Goal: Information Seeking & Learning: Learn about a topic

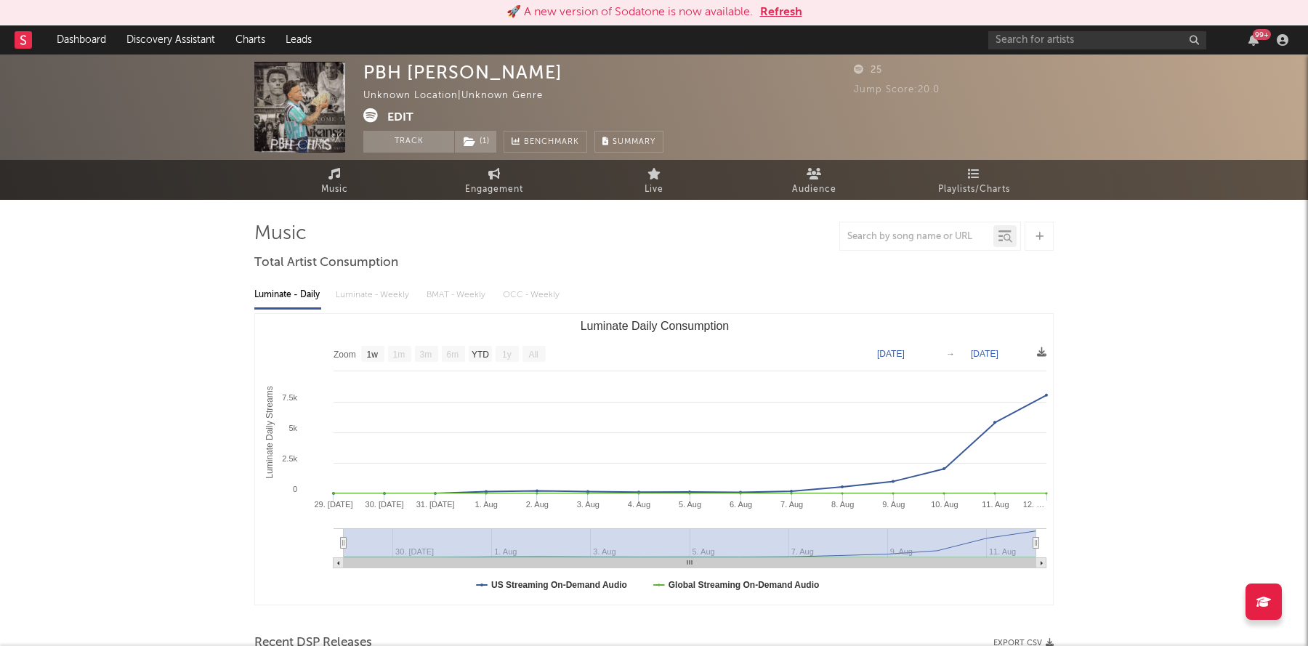
select select "1w"
click at [772, 11] on button "Refresh" at bounding box center [781, 12] width 42 height 17
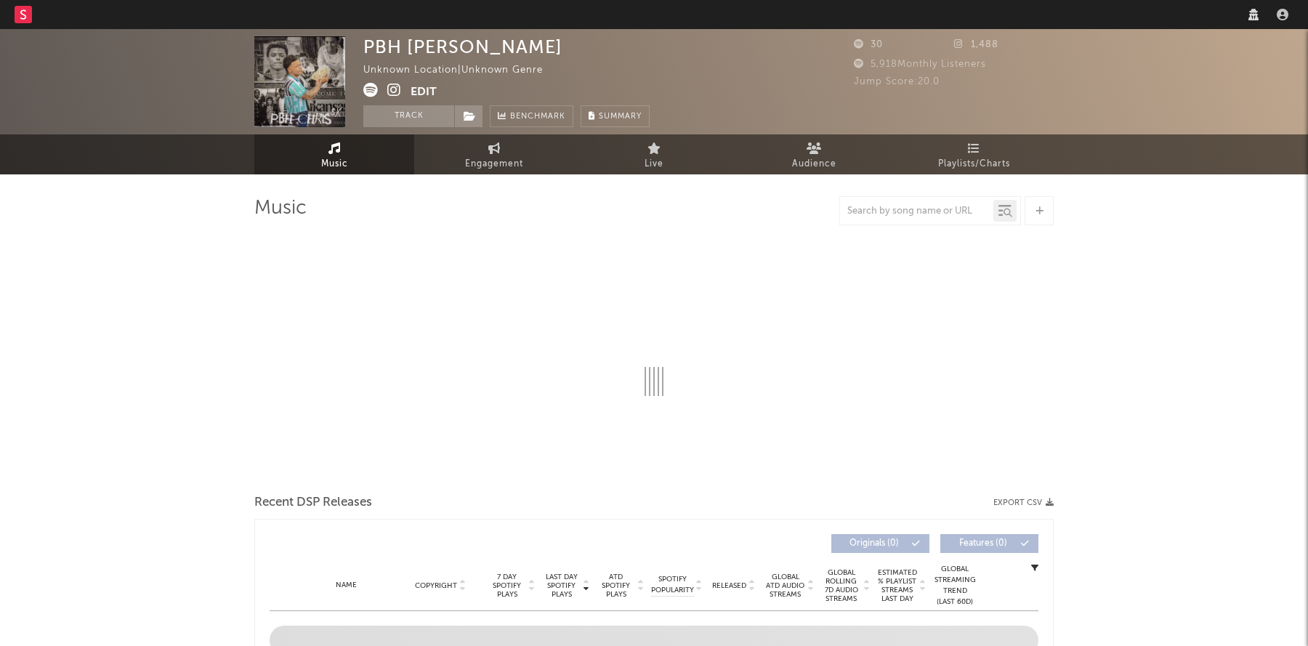
select select "recorded_music"
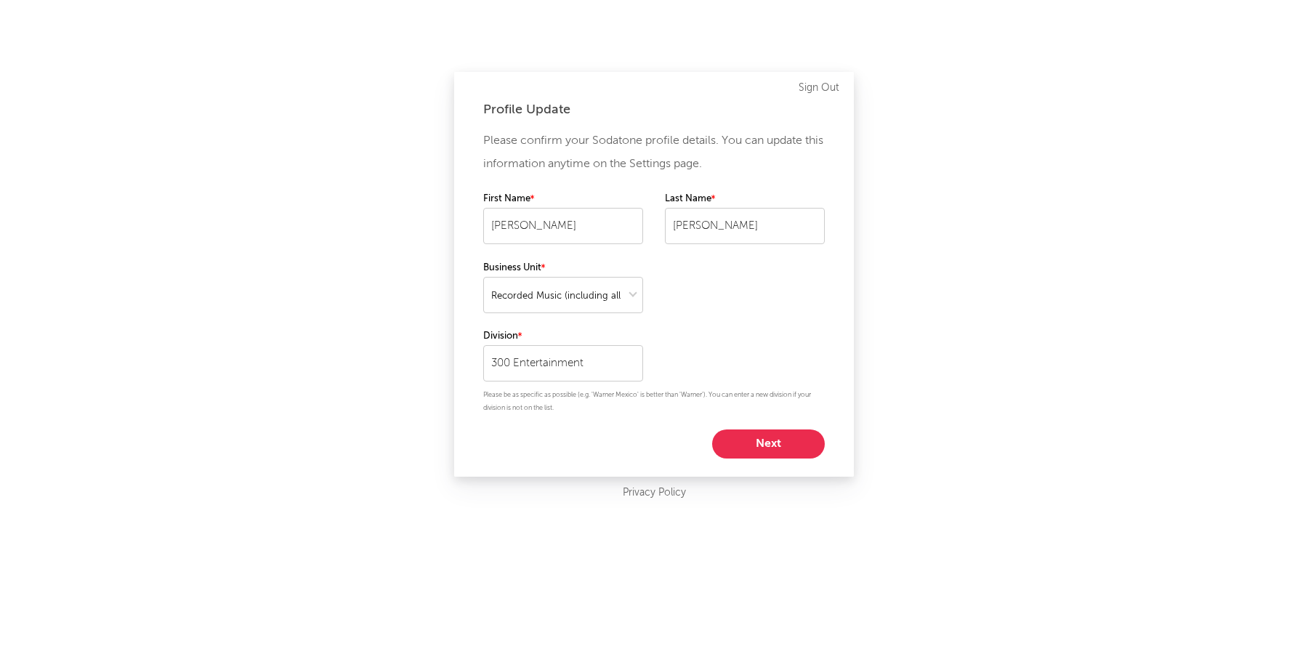
click at [755, 462] on div "Profile Update Please confirm your Sodatone profile details. You can update thi…" at bounding box center [654, 274] width 400 height 405
click at [753, 449] on button "Next" at bounding box center [768, 444] width 113 height 29
select select "other"
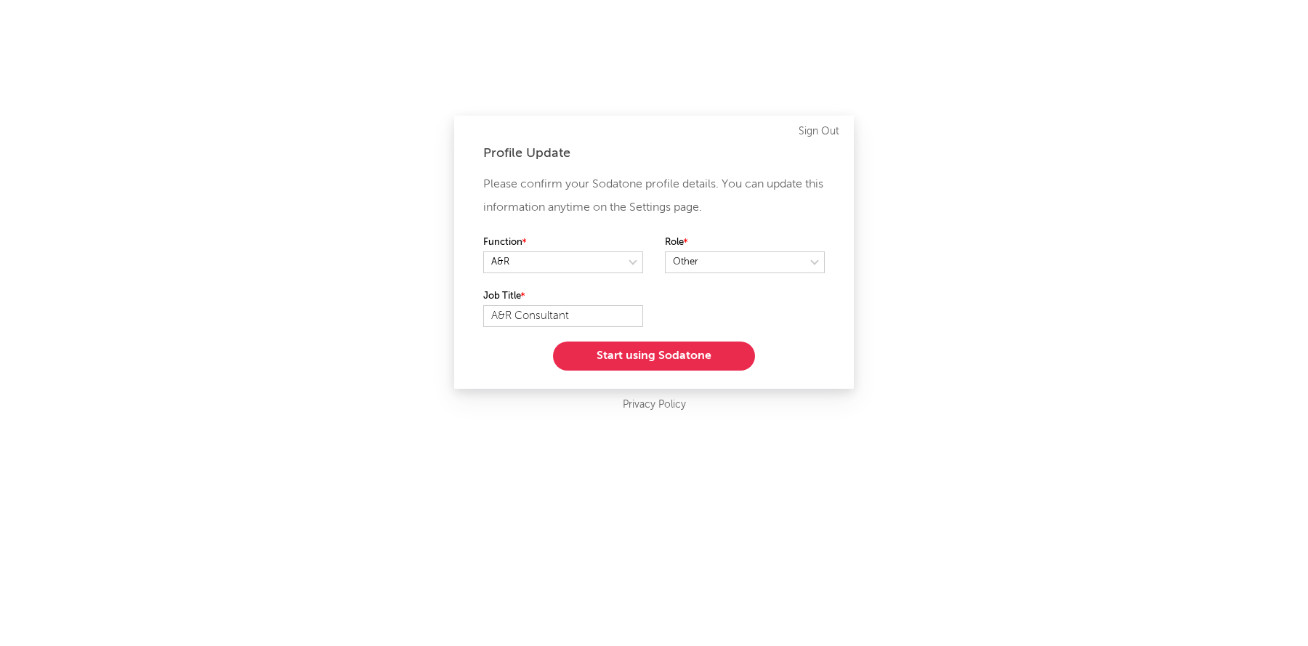
click at [692, 360] on button "Start using Sodatone" at bounding box center [654, 356] width 202 height 29
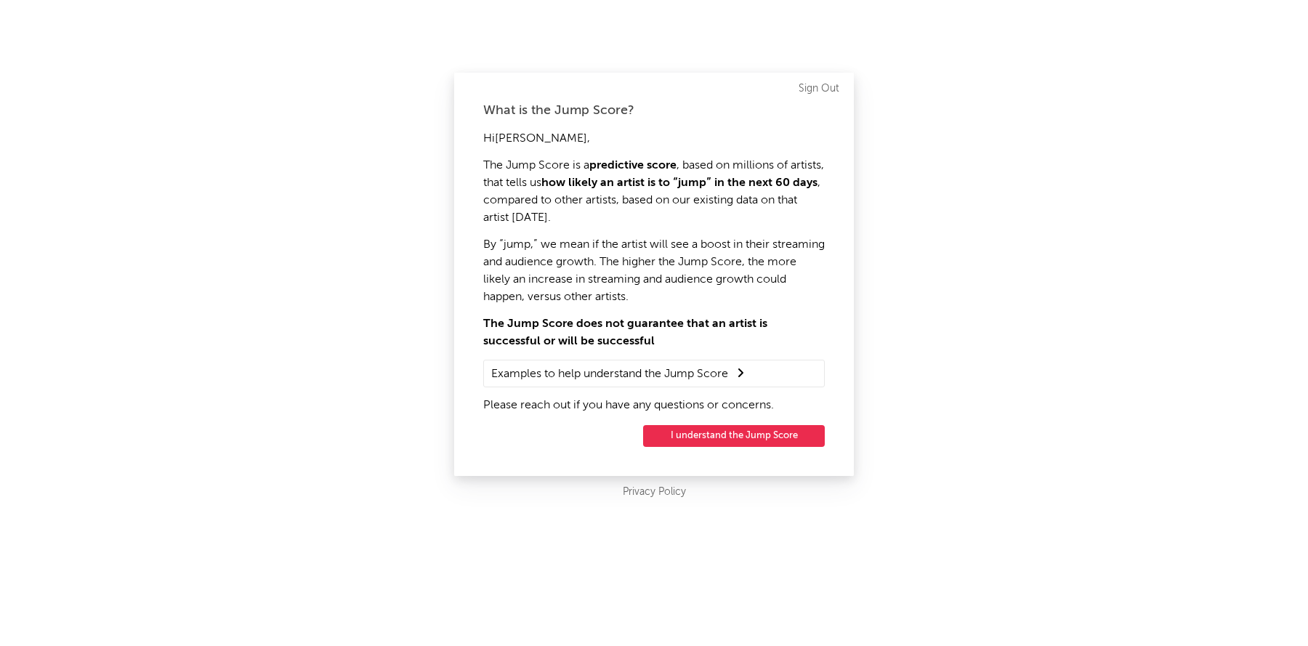
click at [707, 430] on button "I understand the Jump Score" at bounding box center [734, 436] width 182 height 22
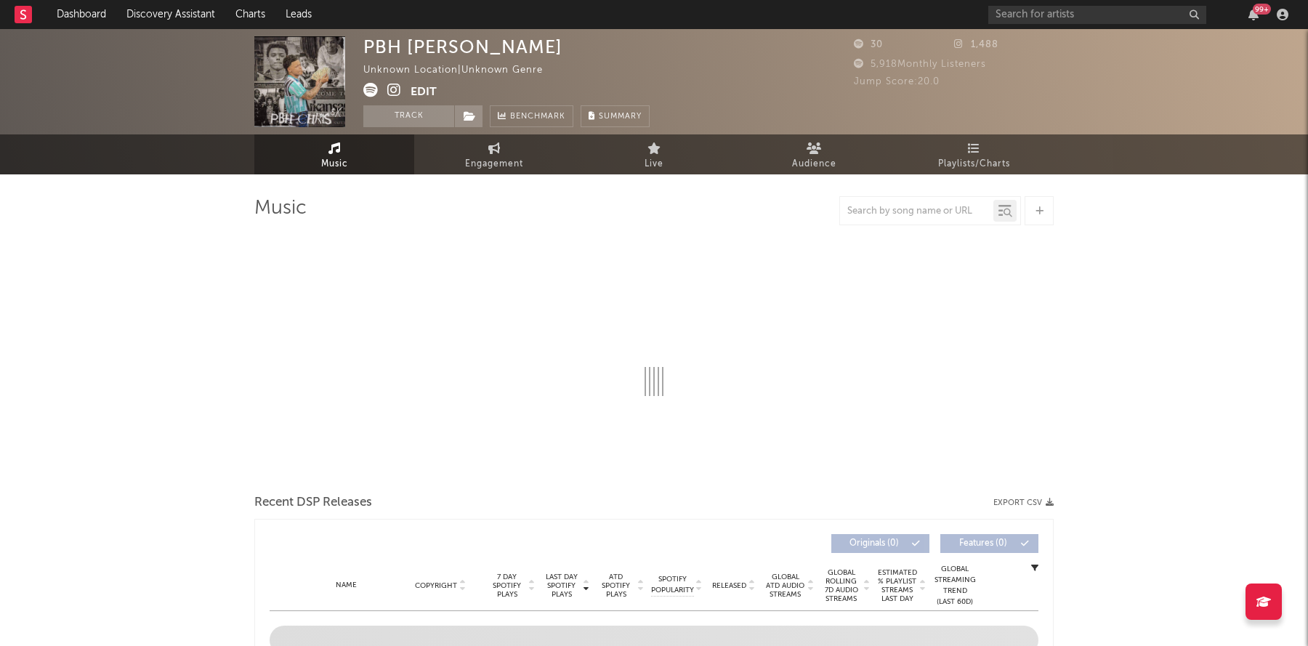
select select "1w"
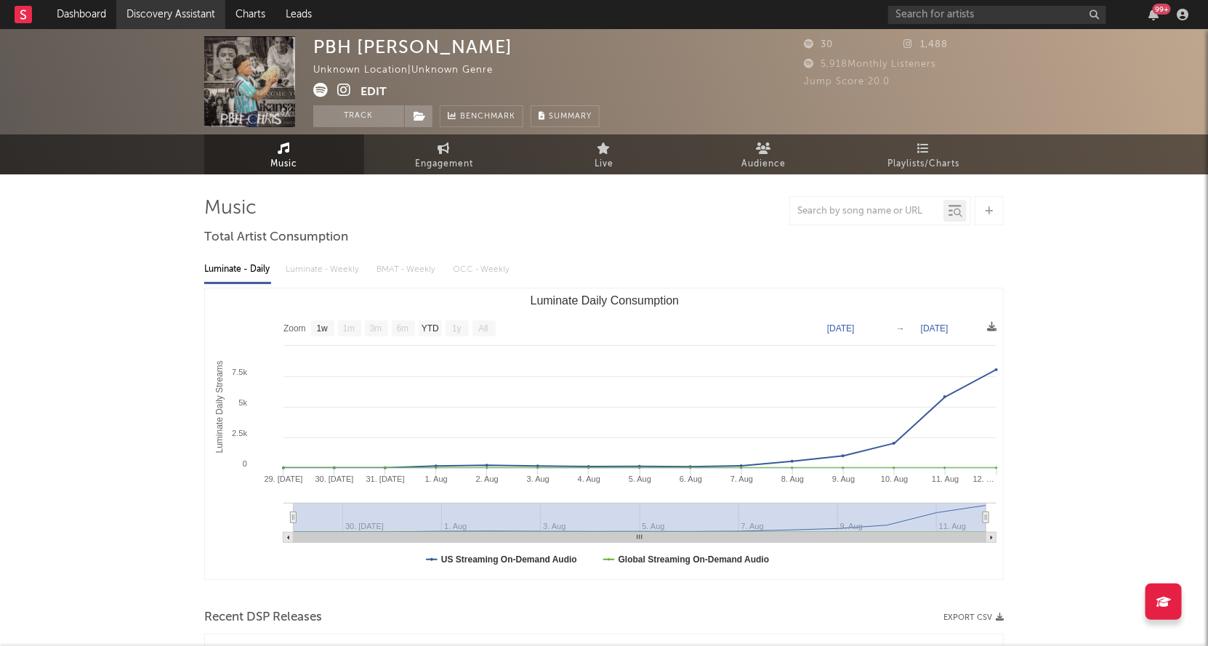
click at [179, 13] on link "Discovery Assistant" at bounding box center [170, 14] width 109 height 29
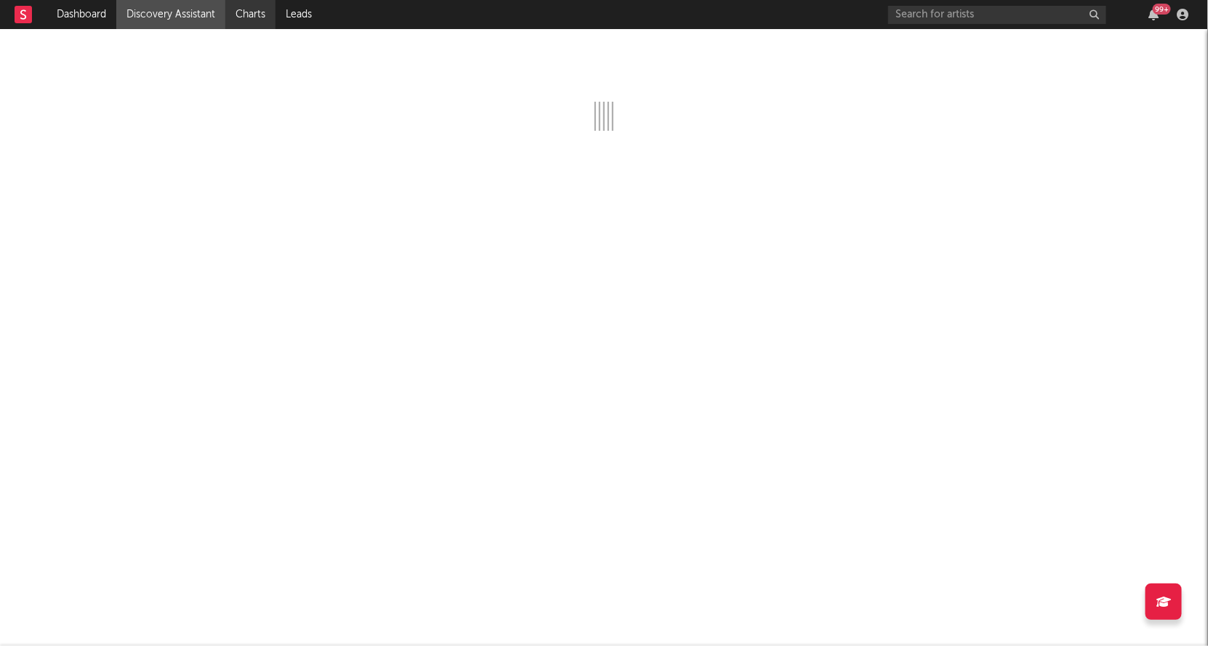
click at [265, 14] on link "Charts" at bounding box center [250, 14] width 50 height 29
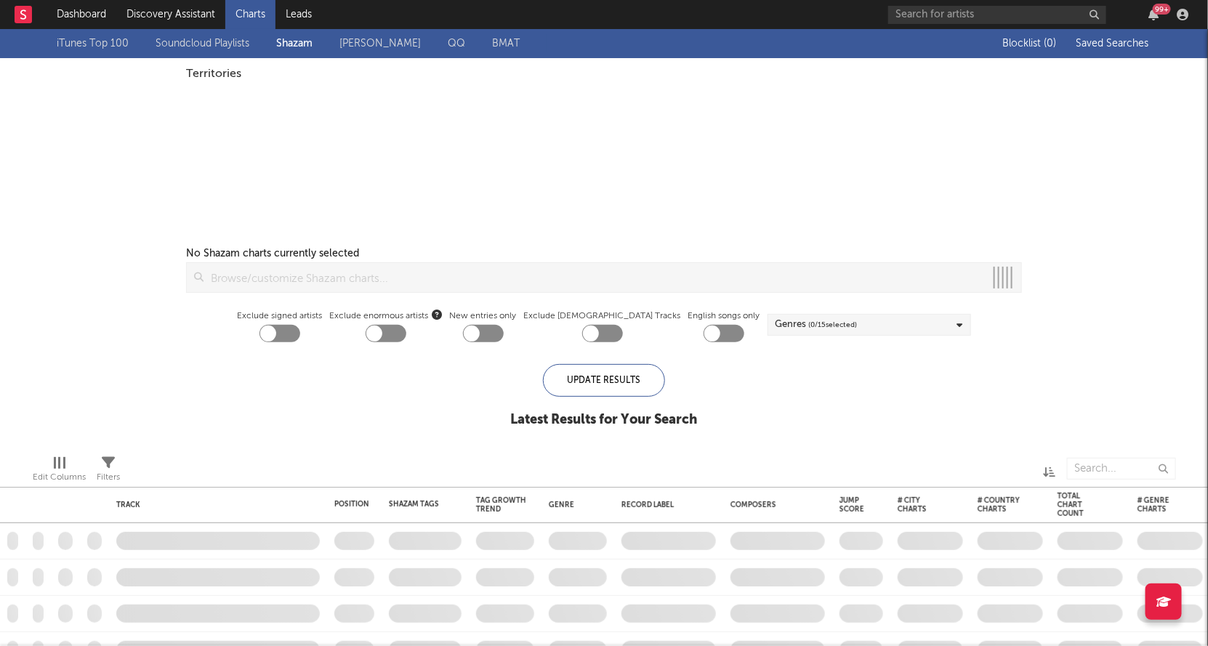
checkbox input "true"
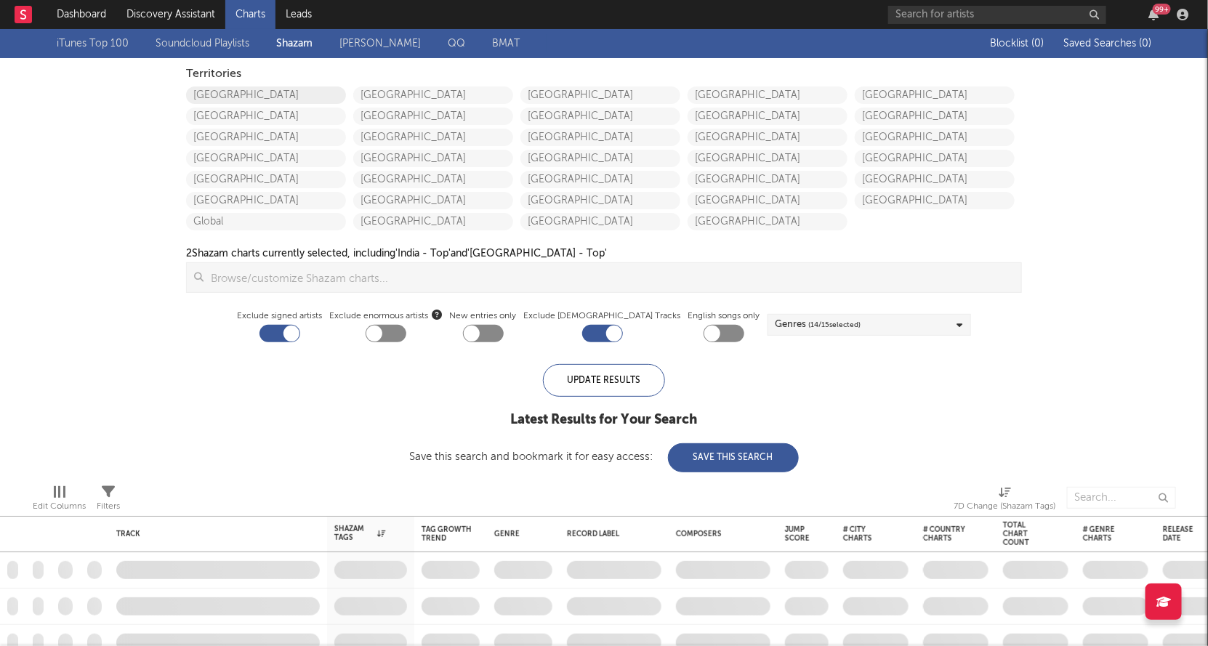
click at [243, 94] on link "United States" at bounding box center [266, 95] width 160 height 17
checkbox input "true"
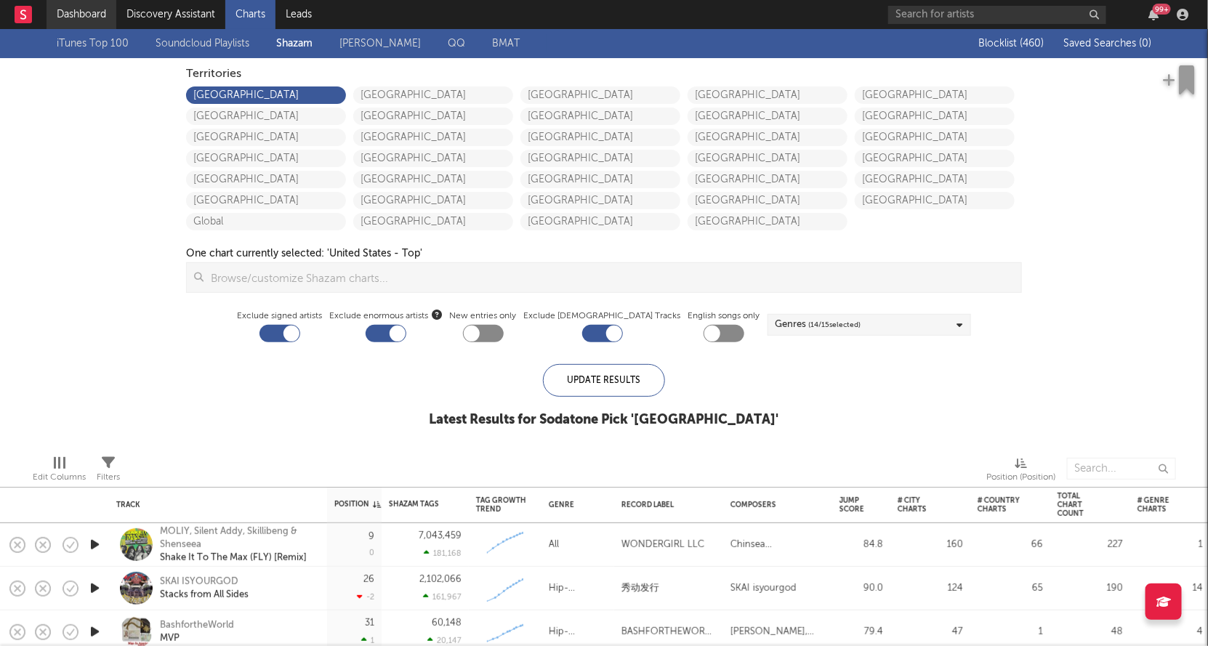
click at [75, 12] on link "Dashboard" at bounding box center [82, 14] width 70 height 29
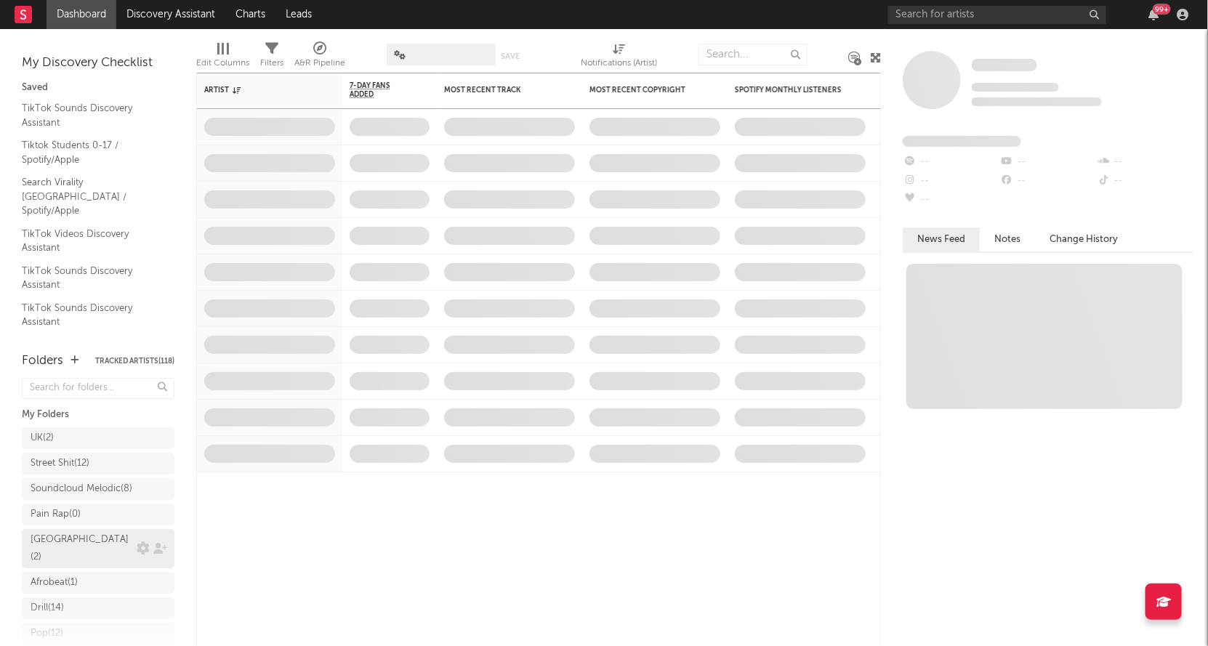
scroll to position [268, 0]
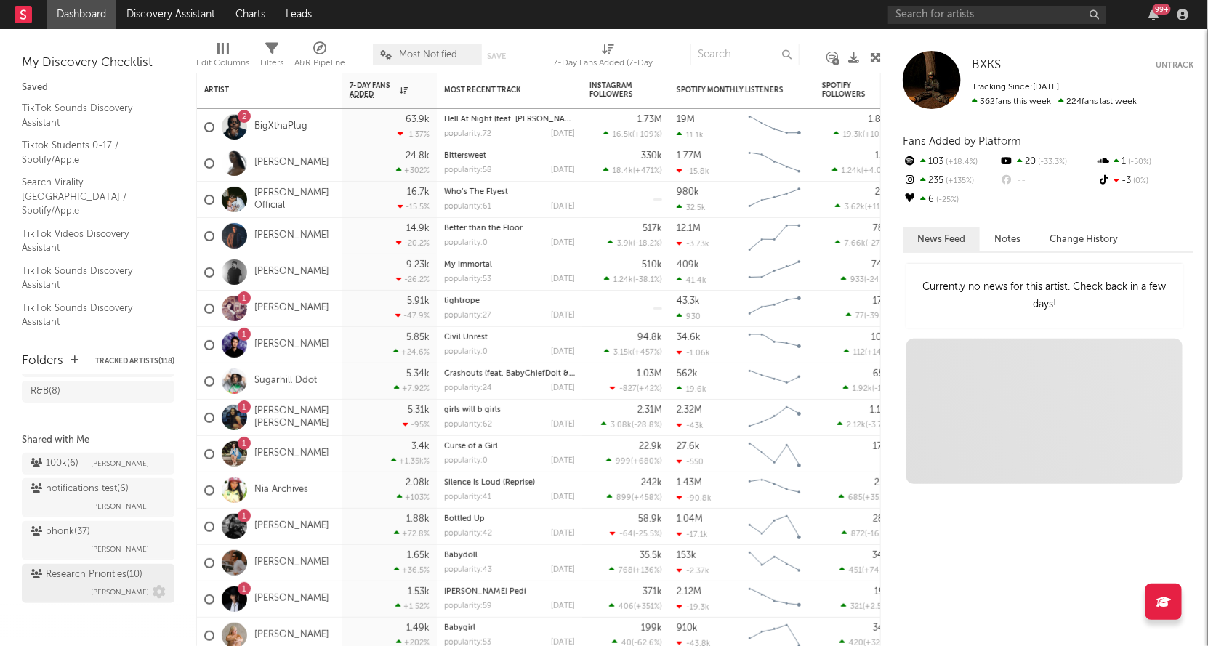
click at [79, 590] on div "Research Priorities ( 10 ) Brendan Condron" at bounding box center [98, 583] width 135 height 35
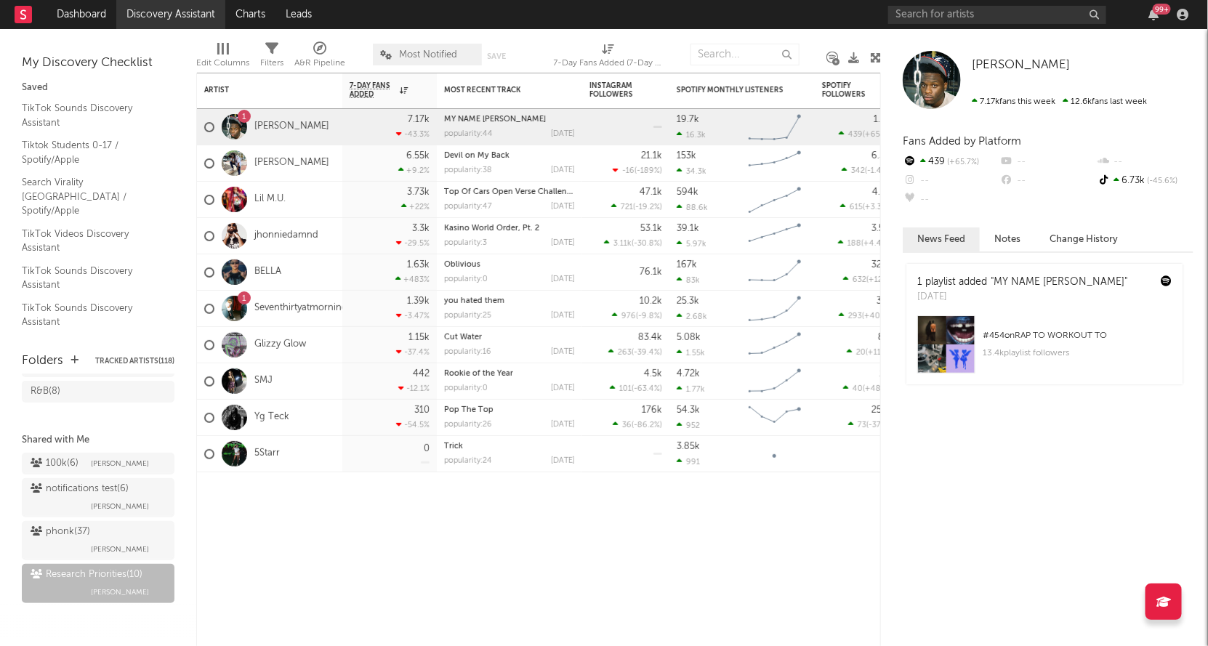
click at [159, 23] on link "Discovery Assistant" at bounding box center [170, 14] width 109 height 29
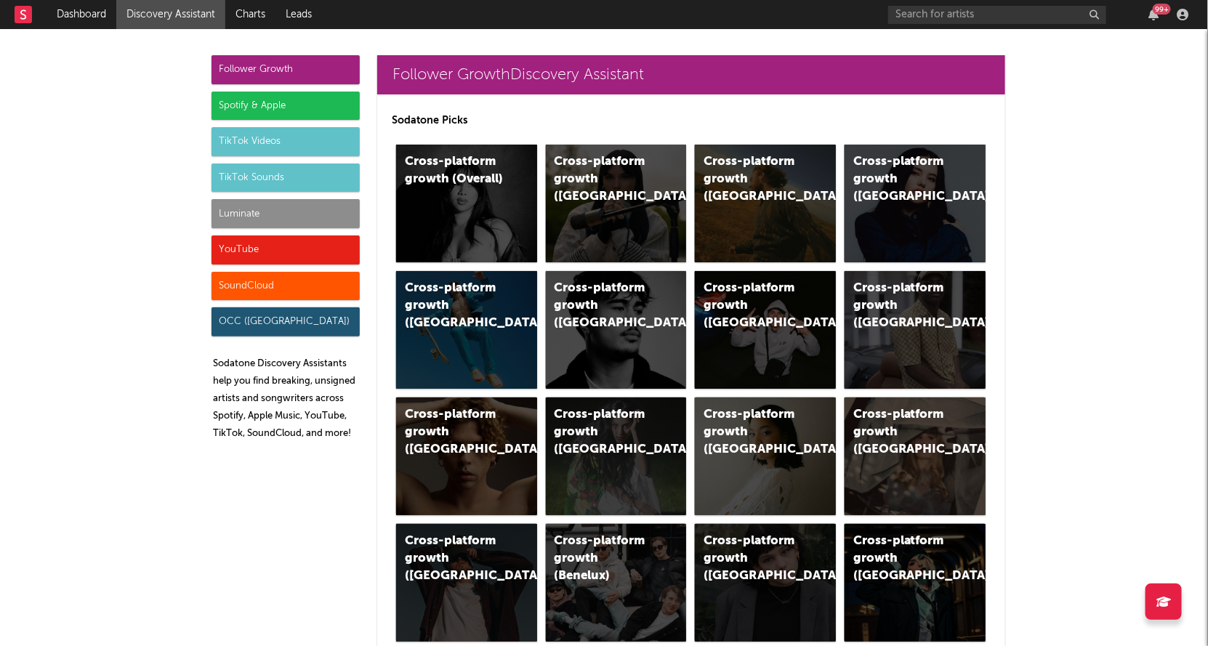
click at [274, 214] on div "Luminate" at bounding box center [286, 213] width 148 height 29
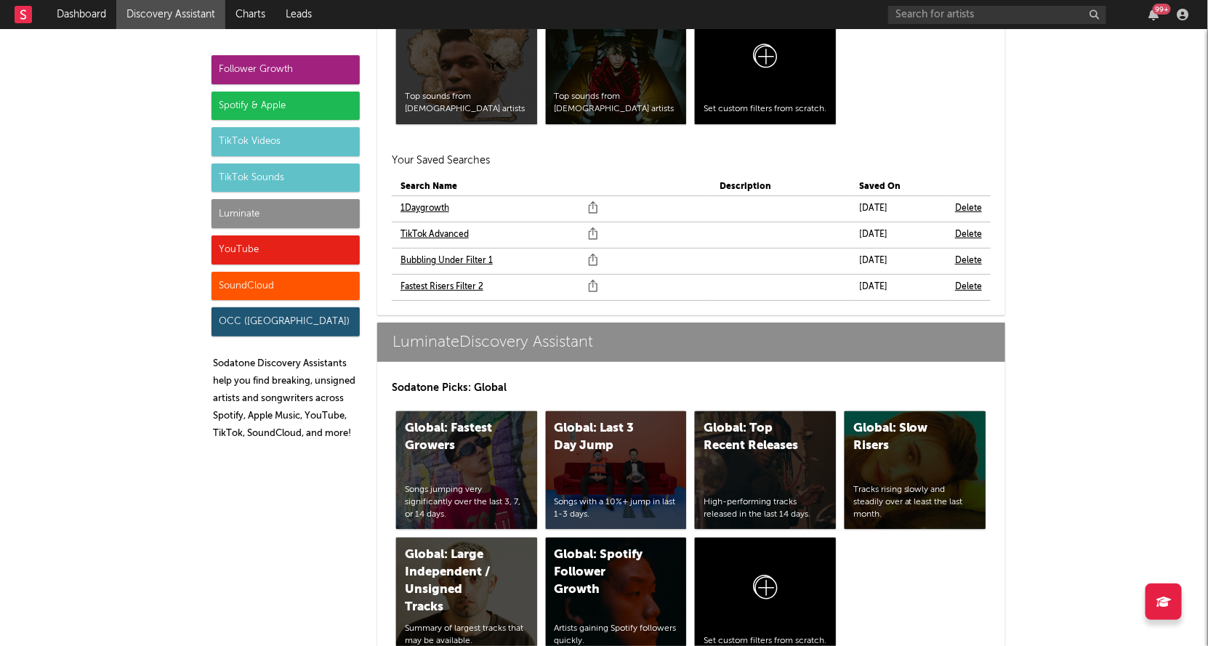
scroll to position [6630, 0]
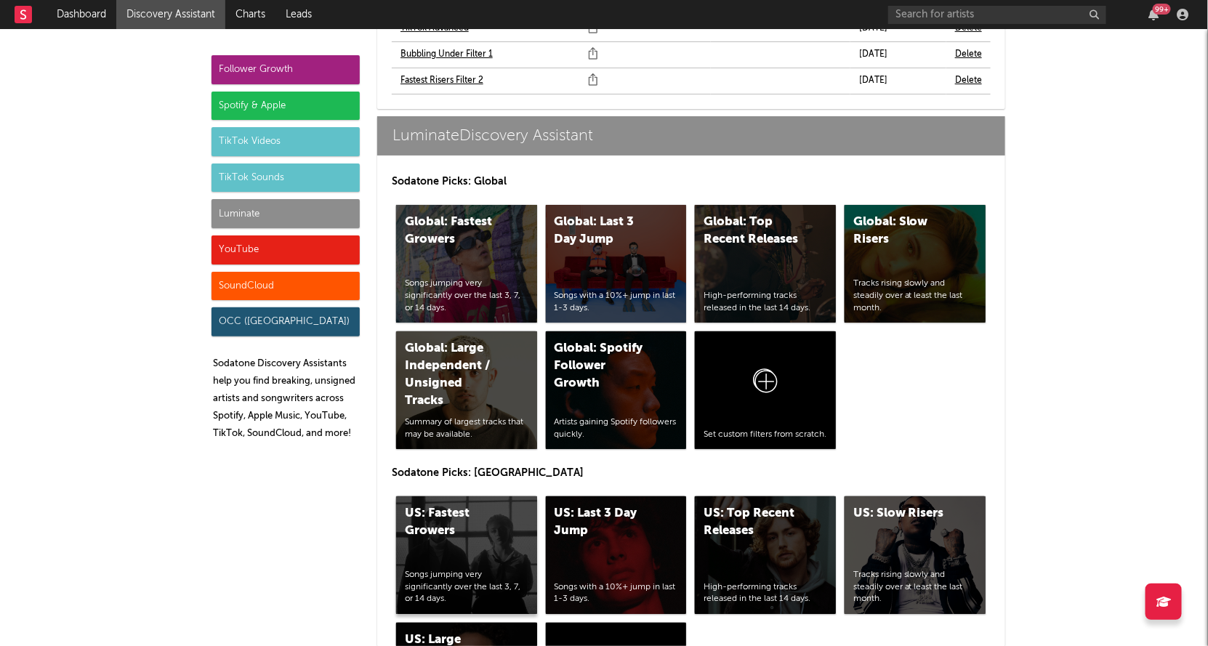
click at [478, 505] on div "US: Fastest Growers" at bounding box center [454, 522] width 99 height 35
click at [731, 505] on div "US: Top Recent Releases" at bounding box center [753, 522] width 99 height 35
click at [275, 257] on div "YouTube" at bounding box center [286, 250] width 148 height 29
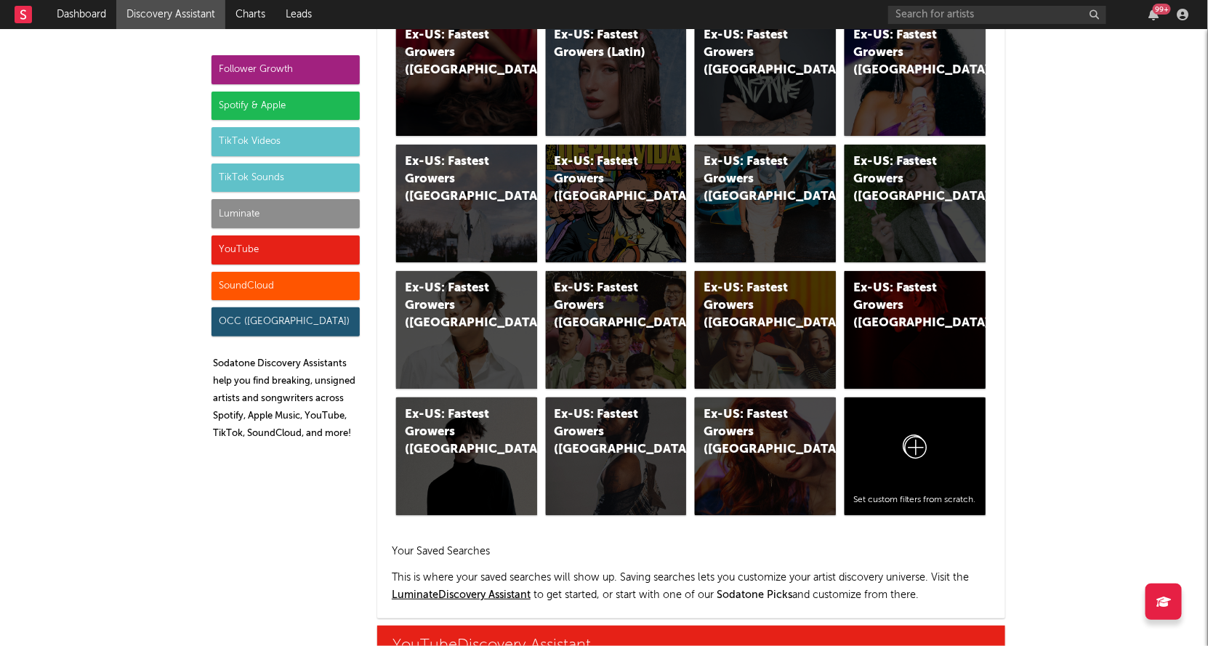
scroll to position [8453, 0]
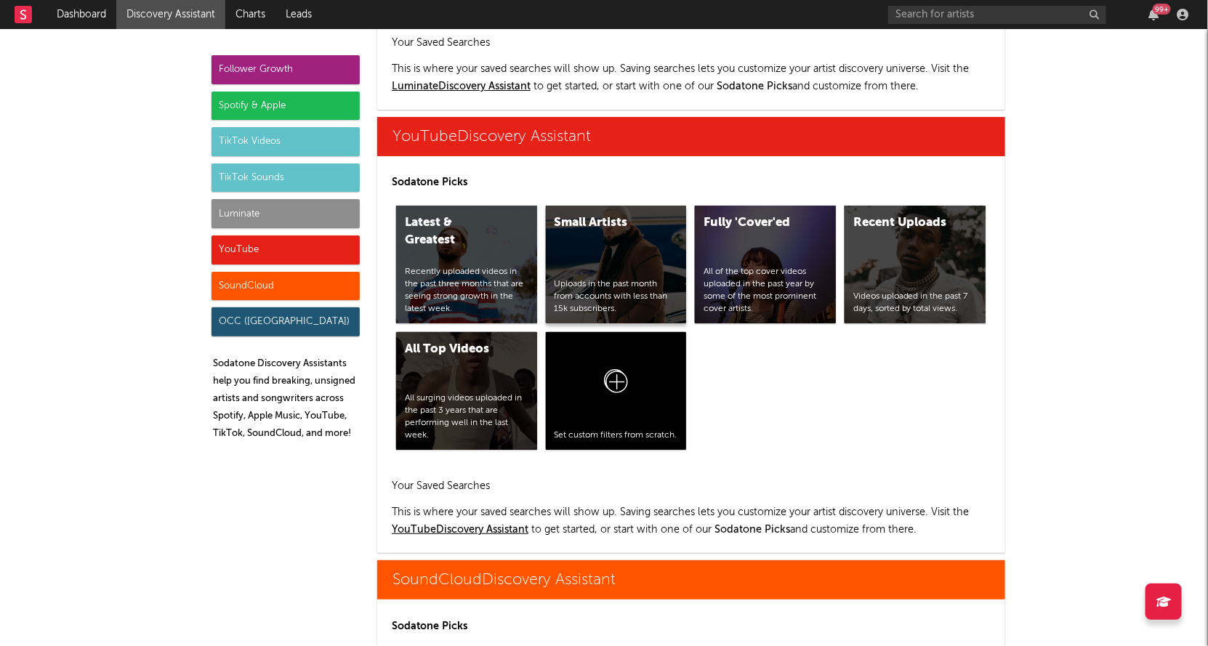
click at [584, 213] on div "Small Artists Uploads in the past month from accounts with less than 15k subscr…" at bounding box center [616, 265] width 141 height 118
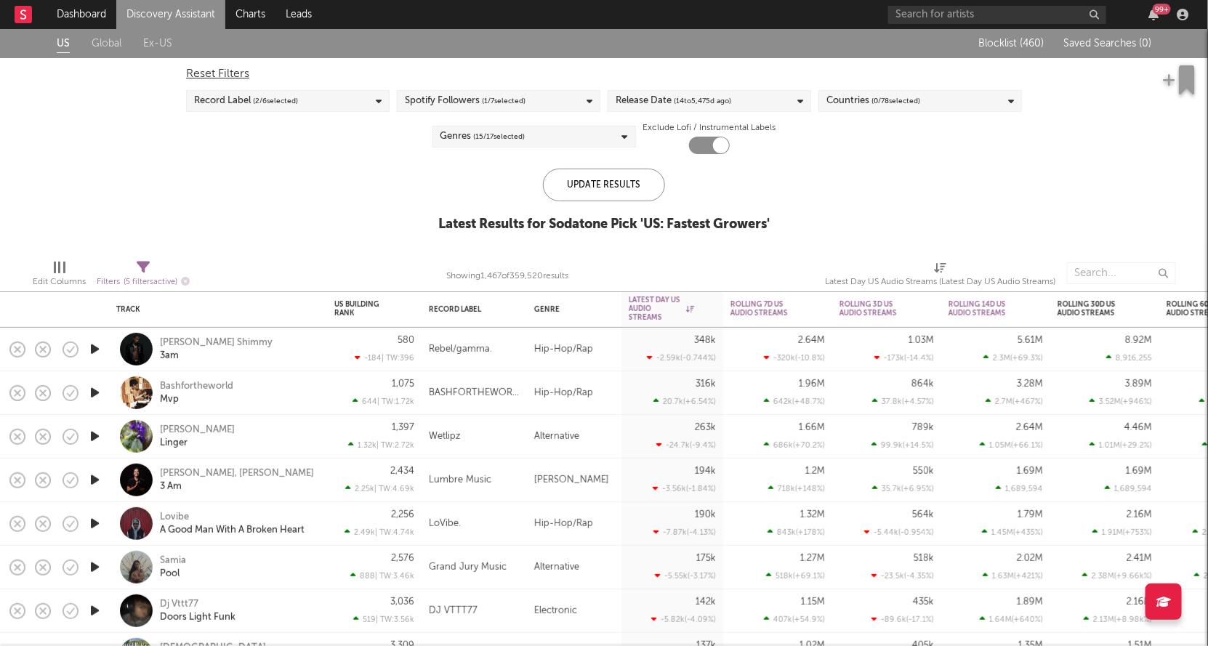
click at [728, 101] on span "( 14 to [DATE])" at bounding box center [702, 100] width 57 height 17
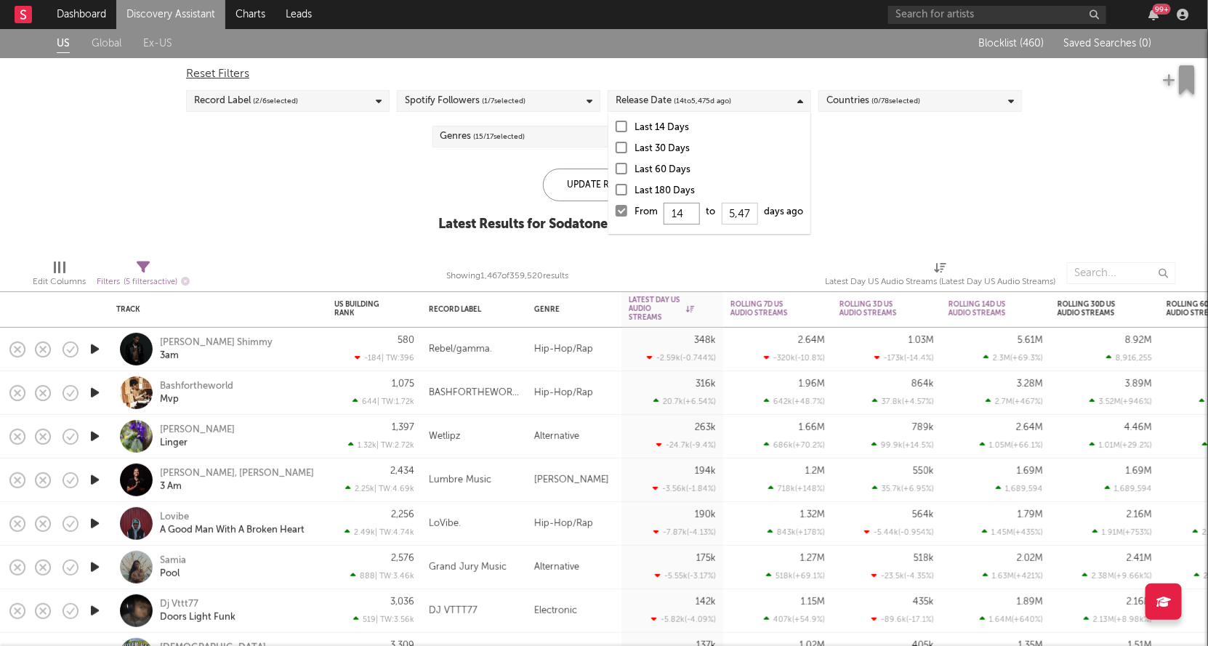
click at [690, 217] on input "14" at bounding box center [682, 214] width 36 height 22
type input "1"
type input "0"
click at [583, 181] on div "Update Results" at bounding box center [604, 185] width 122 height 33
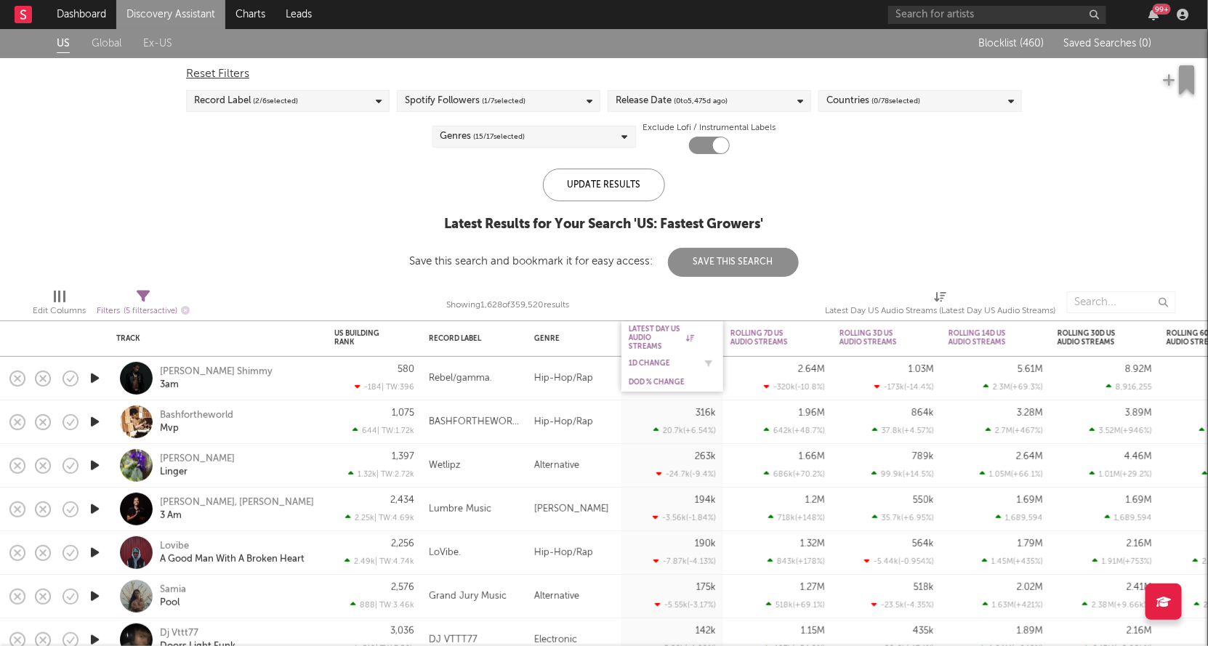
click at [656, 356] on div "1D Change" at bounding box center [672, 363] width 87 height 15
click at [642, 364] on div "1D Change" at bounding box center [661, 363] width 65 height 9
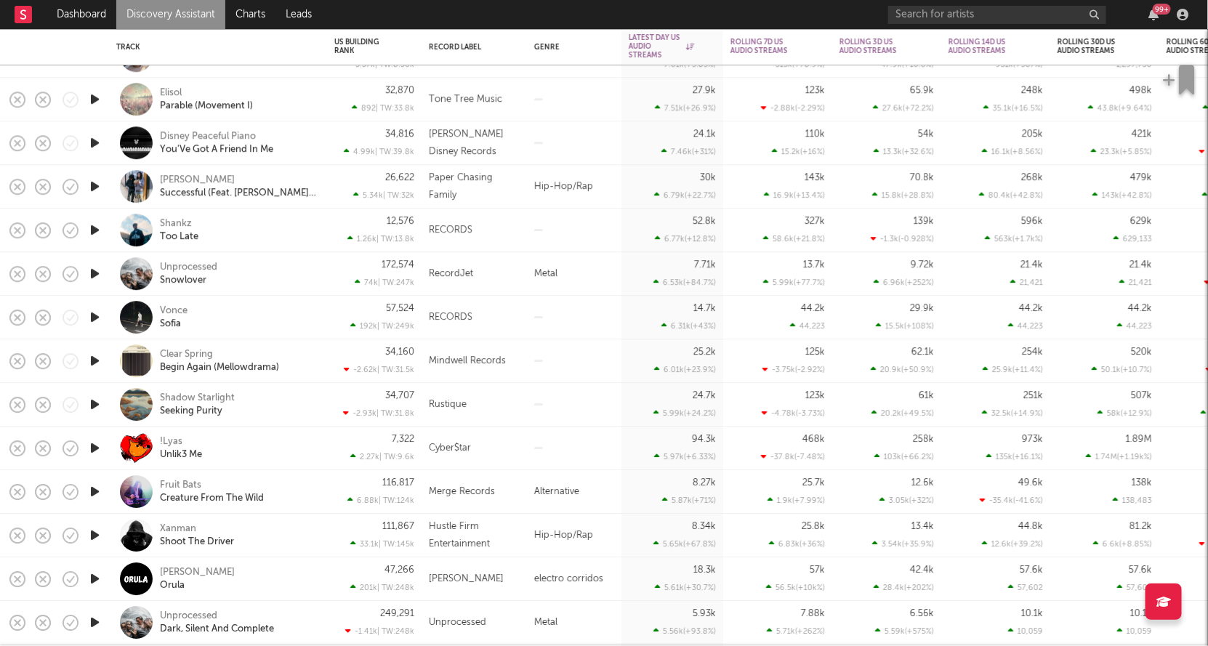
click at [91, 318] on icon "button" at bounding box center [94, 317] width 15 height 18
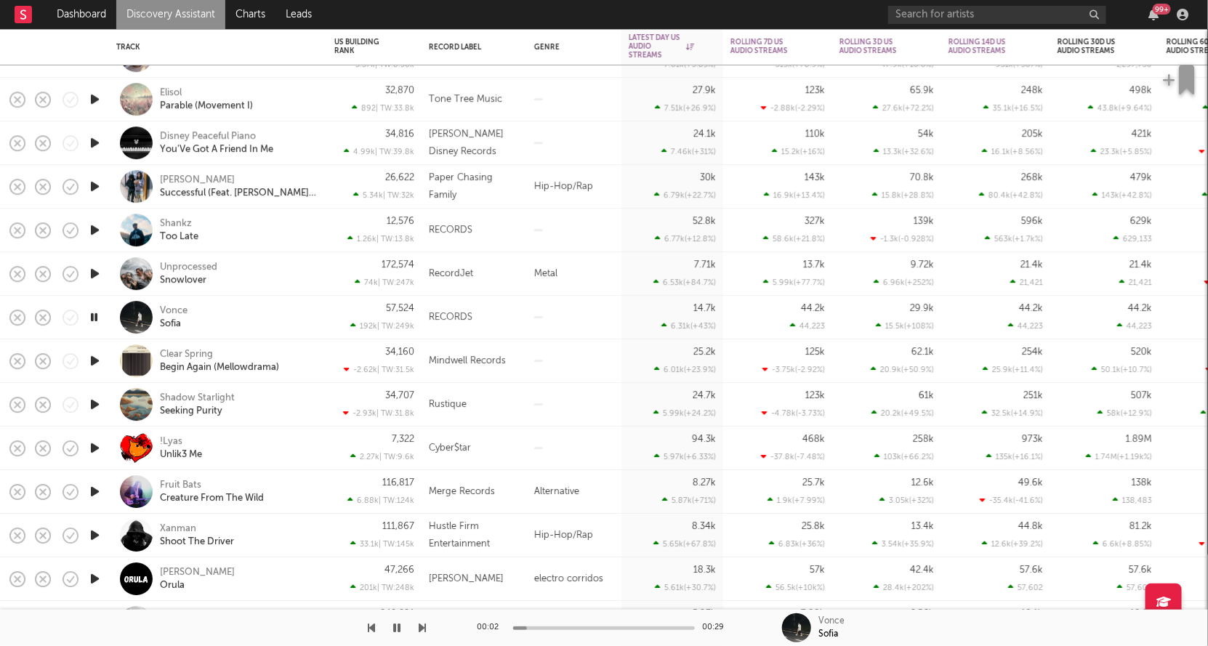
click at [91, 318] on icon "button" at bounding box center [94, 317] width 14 height 18
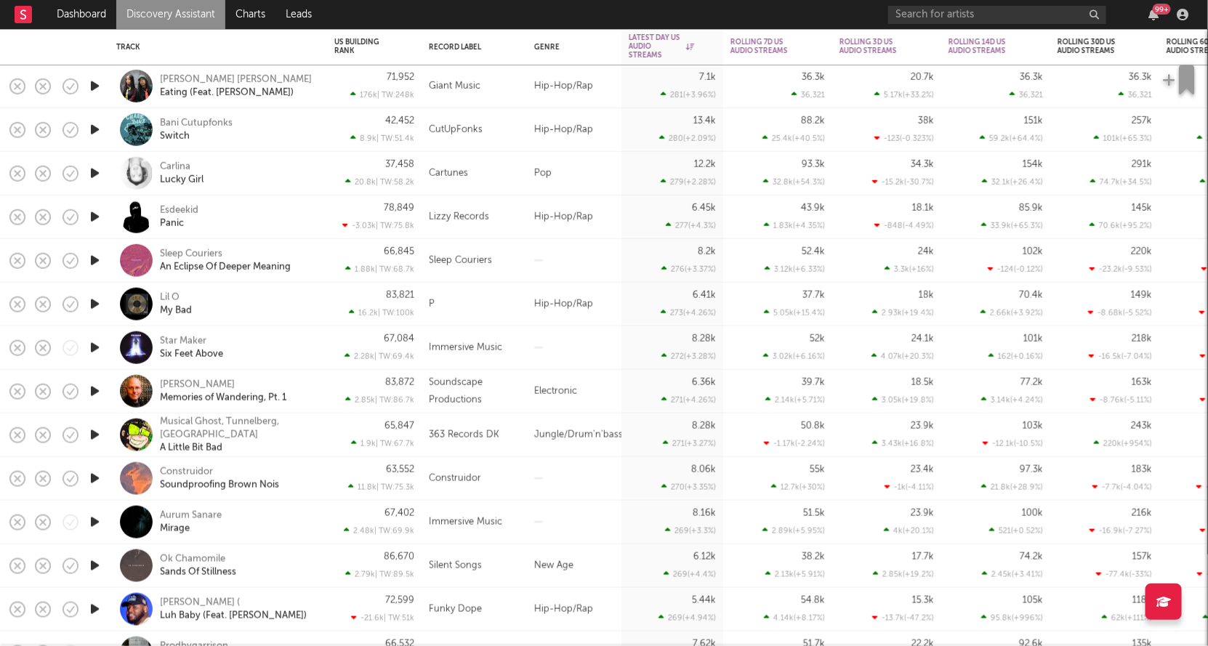
click at [89, 307] on icon "button" at bounding box center [94, 304] width 15 height 18
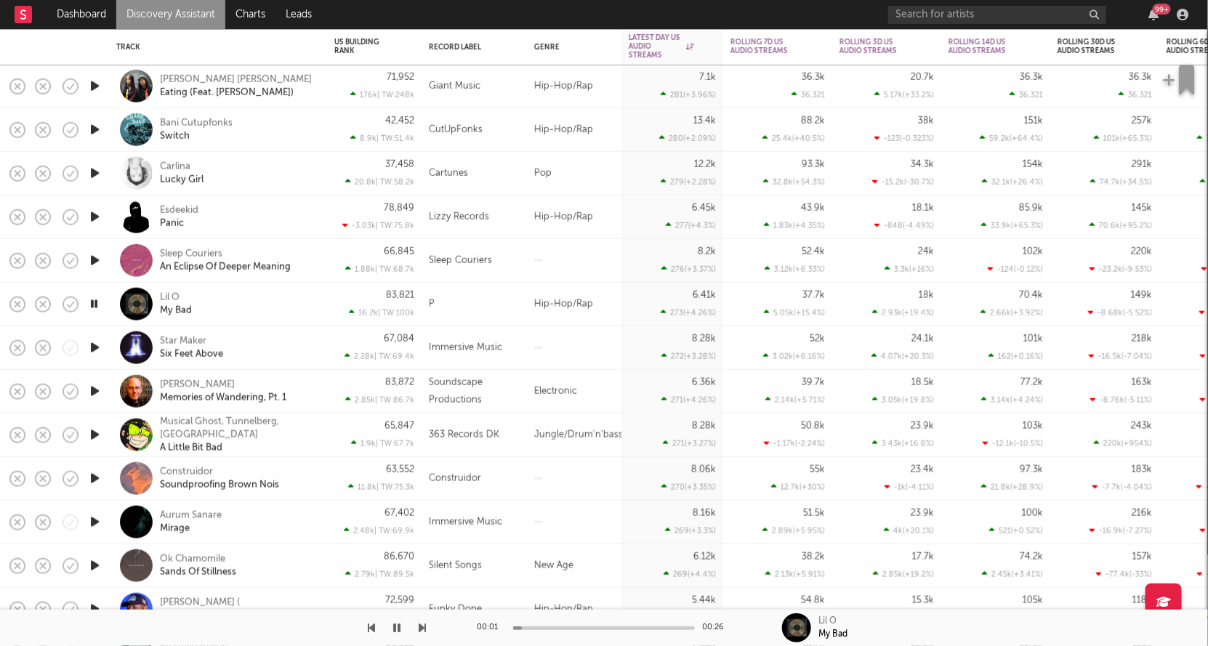
click at [89, 307] on icon "button" at bounding box center [94, 304] width 14 height 18
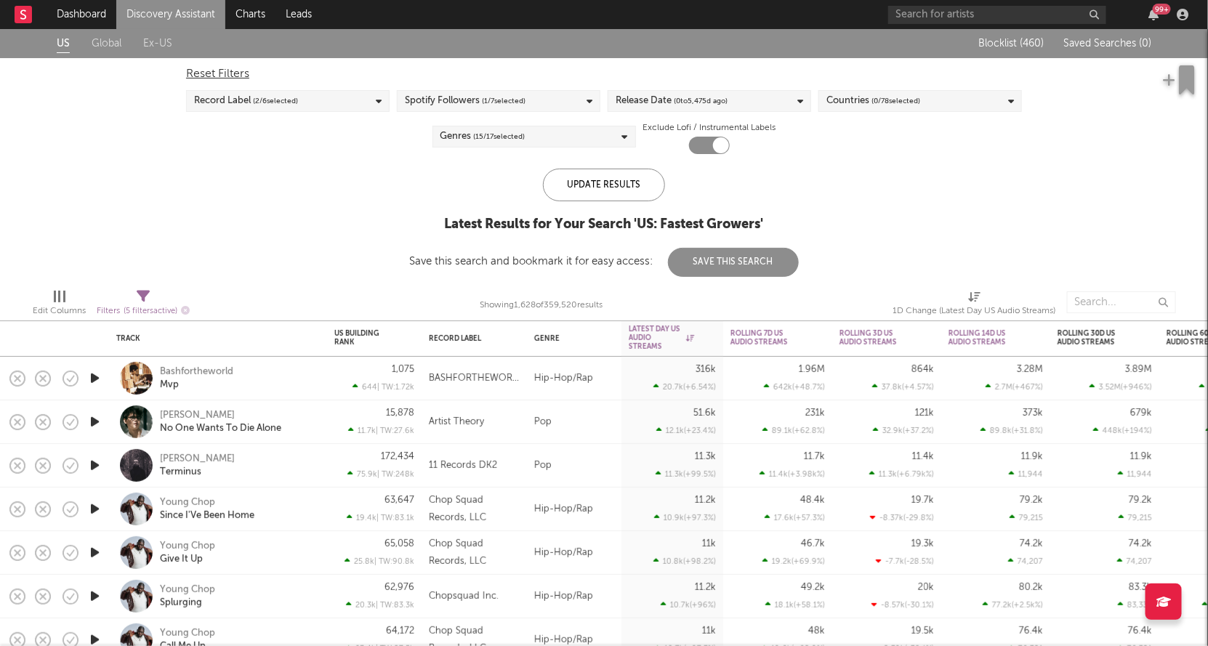
click at [563, 137] on div "Genres ( 15 / 17 selected)" at bounding box center [535, 137] width 204 height 22
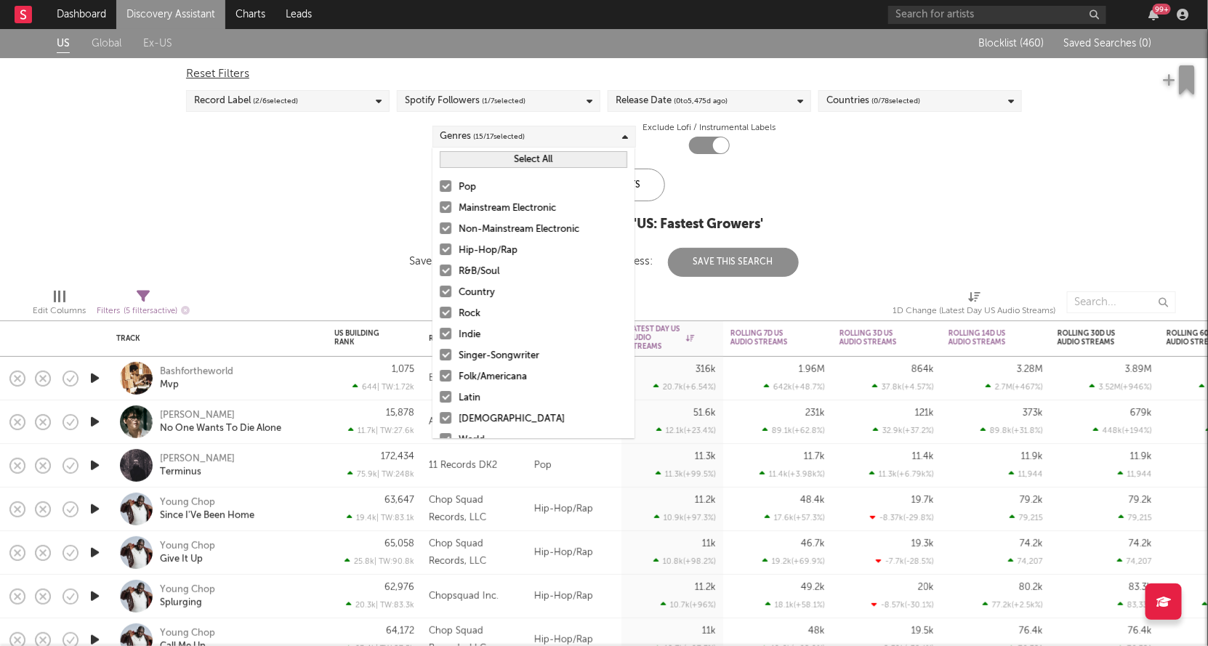
click at [450, 202] on div at bounding box center [446, 207] width 12 height 12
click at [440, 202] on input "Mainstream Electronic" at bounding box center [440, 208] width 0 height 17
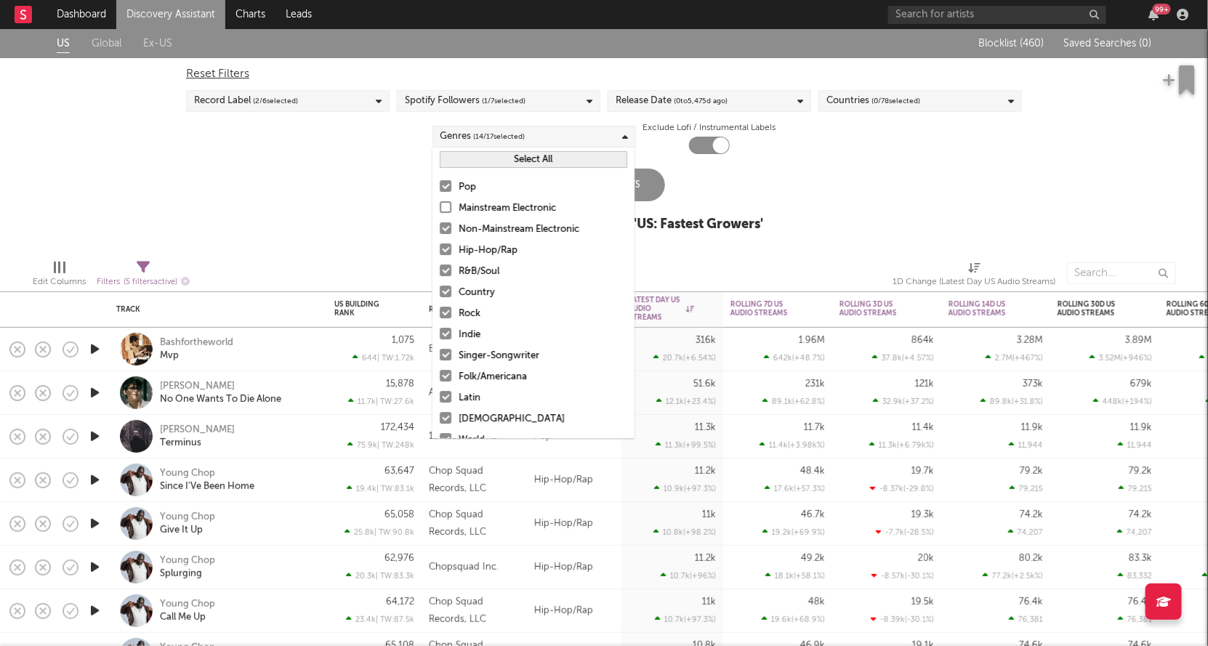
click at [449, 226] on div at bounding box center [446, 228] width 12 height 12
click at [440, 226] on input "Non-Mainstream Electronic" at bounding box center [440, 229] width 0 height 17
click at [447, 313] on div at bounding box center [446, 313] width 12 height 12
click at [440, 313] on input "Rock" at bounding box center [440, 313] width 0 height 17
click at [446, 337] on div at bounding box center [446, 334] width 12 height 12
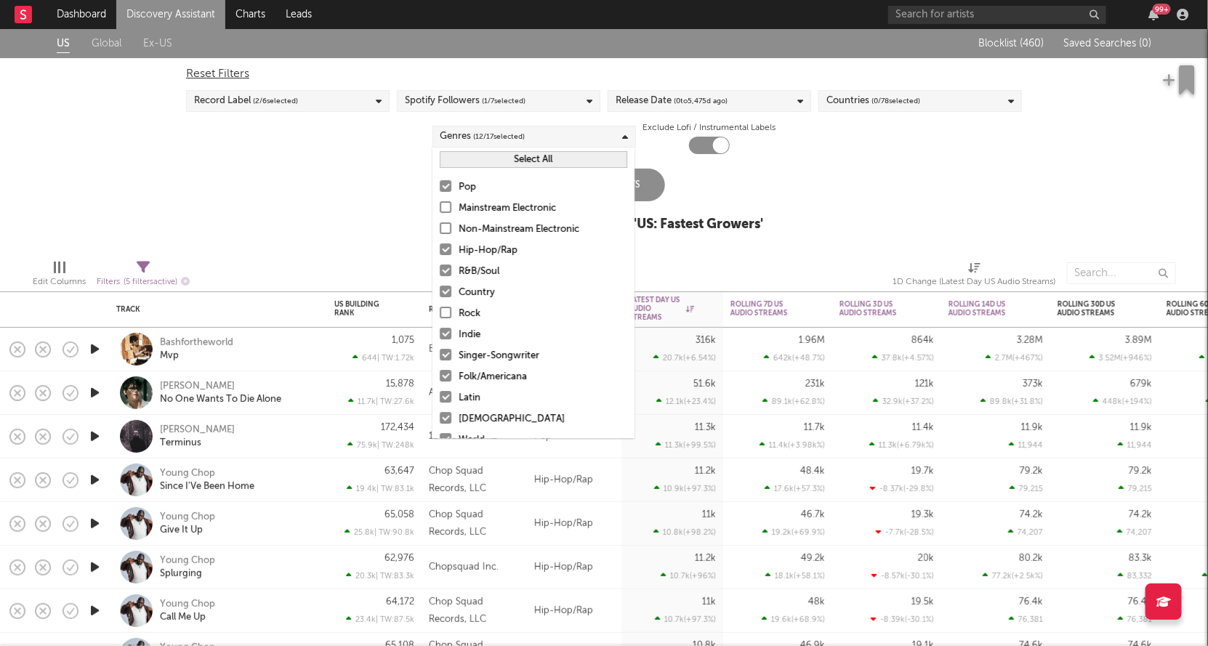
click at [440, 337] on input "Indie" at bounding box center [440, 334] width 0 height 17
click at [446, 354] on div at bounding box center [446, 355] width 12 height 12
click at [440, 354] on input "Singer-Songwriter" at bounding box center [440, 355] width 0 height 17
click at [446, 373] on div at bounding box center [446, 376] width 12 height 12
click at [440, 373] on input "Folk/Americana" at bounding box center [440, 377] width 0 height 17
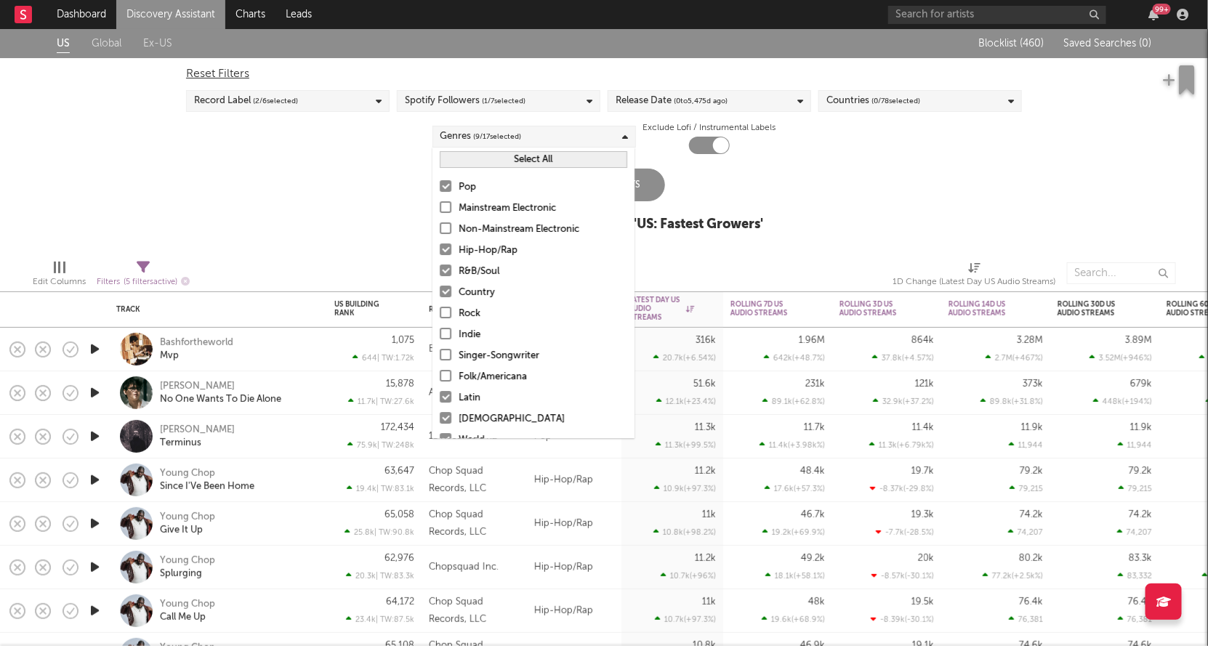
click at [448, 404] on label "Latin" at bounding box center [534, 398] width 188 height 17
click at [440, 404] on input "Latin" at bounding box center [440, 398] width 0 height 17
click at [446, 416] on div at bounding box center [446, 418] width 12 height 12
click at [440, 416] on input "African" at bounding box center [440, 419] width 0 height 17
click at [446, 398] on div at bounding box center [446, 397] width 12 height 12
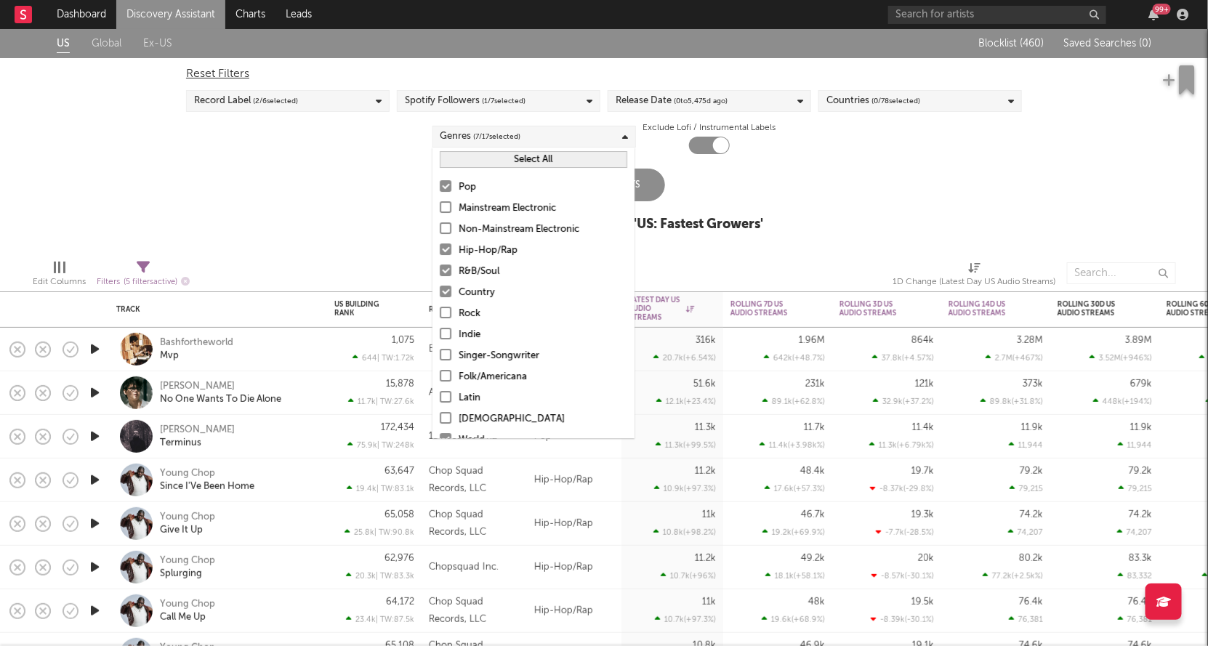
click at [440, 398] on input "Latin" at bounding box center [440, 398] width 0 height 17
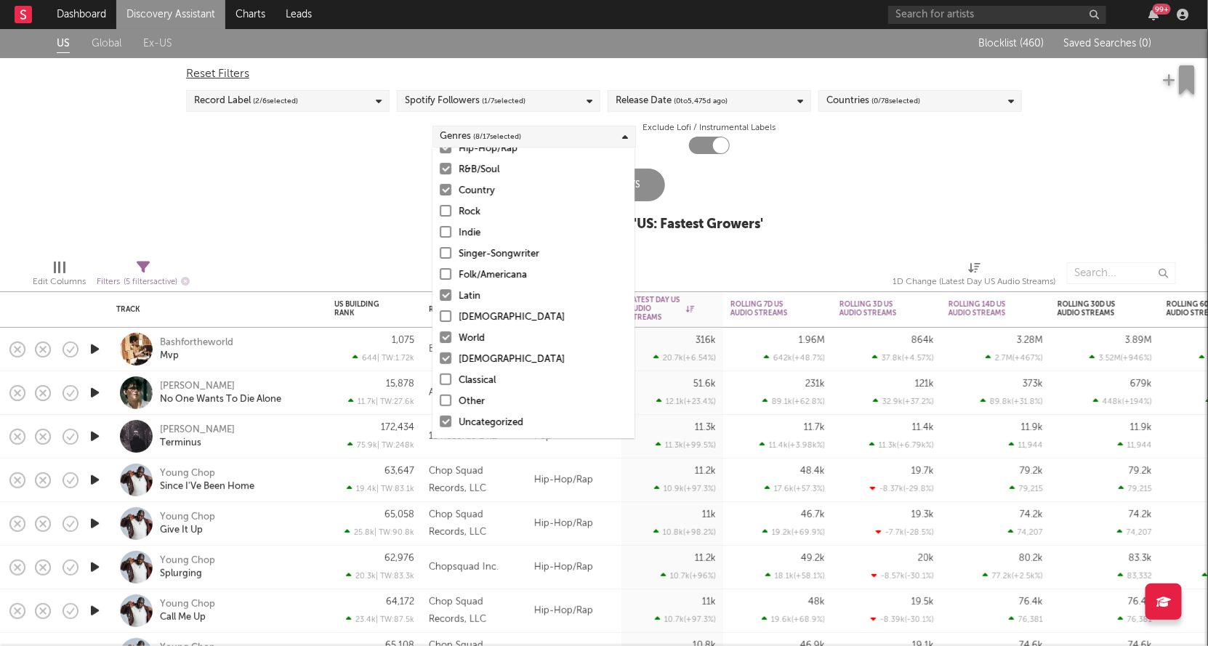
click at [447, 358] on div at bounding box center [446, 359] width 12 height 12
click at [440, 358] on input "Christian" at bounding box center [440, 359] width 0 height 17
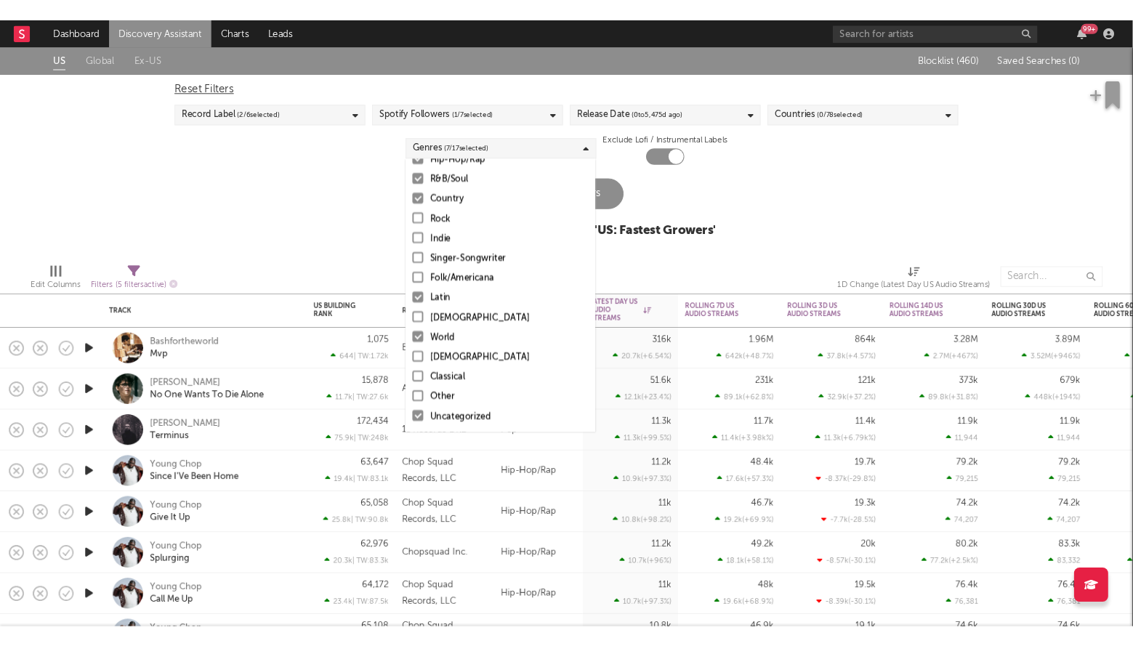
scroll to position [0, 0]
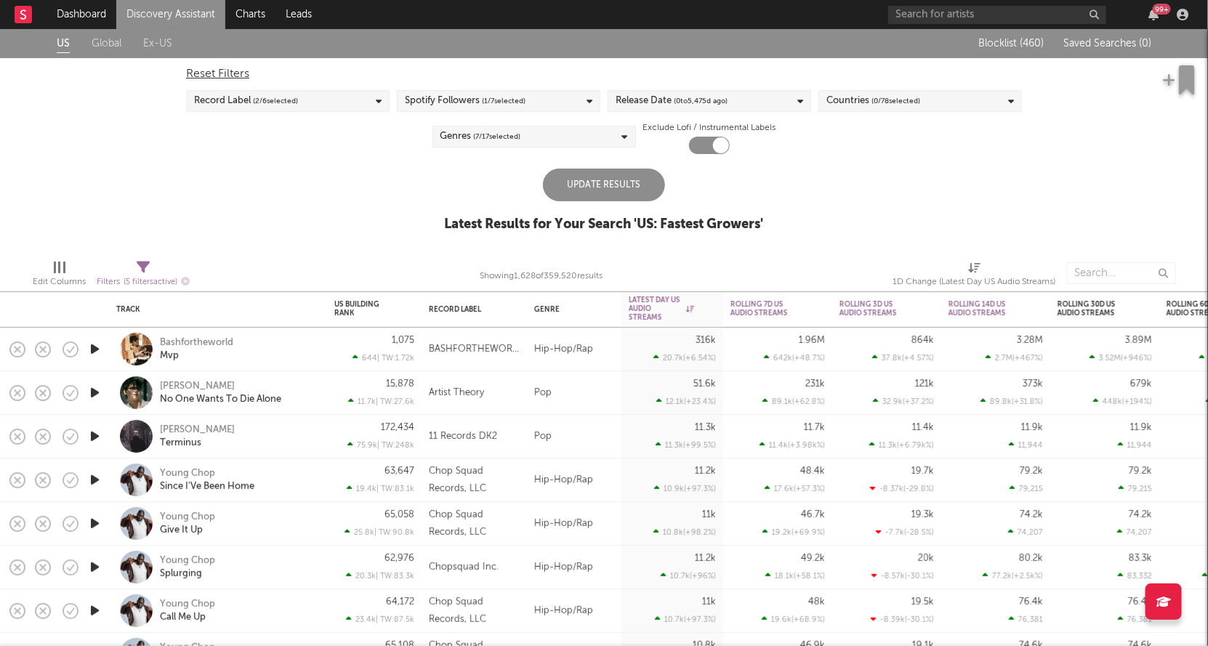
click at [669, 184] on div "Update Results Latest Results for Your Search ' US: Fastest Growers '" at bounding box center [604, 208] width 319 height 79
click at [616, 183] on div "Update Results" at bounding box center [604, 185] width 122 height 33
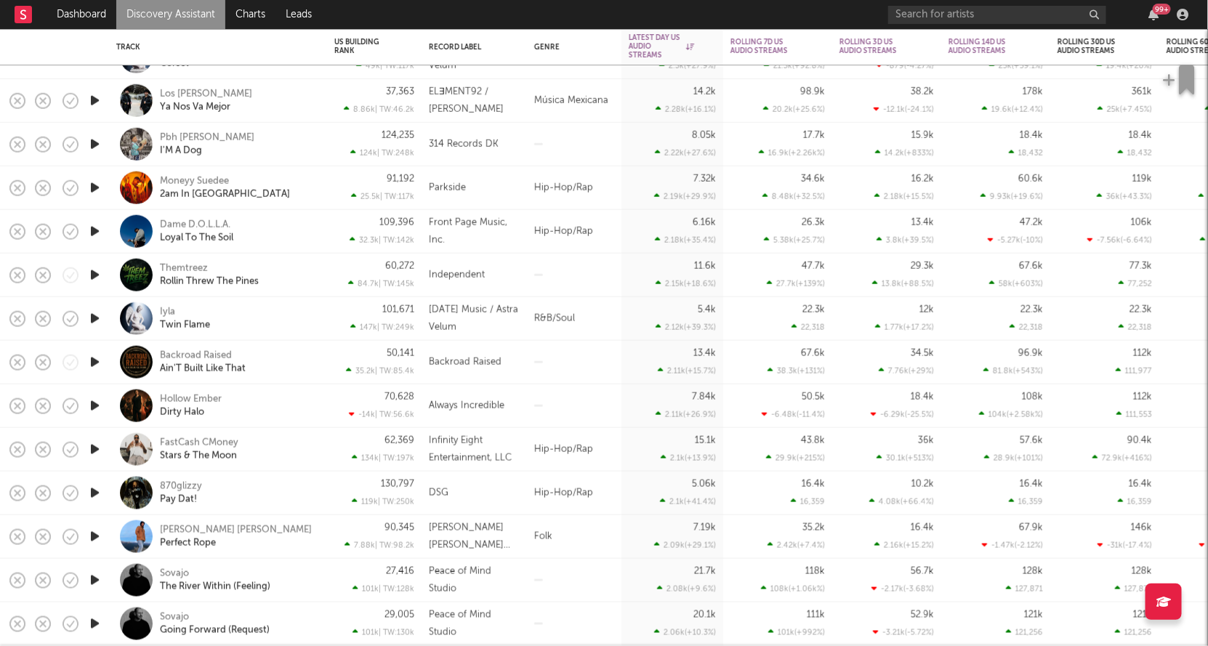
click at [95, 142] on icon "button" at bounding box center [94, 144] width 15 height 18
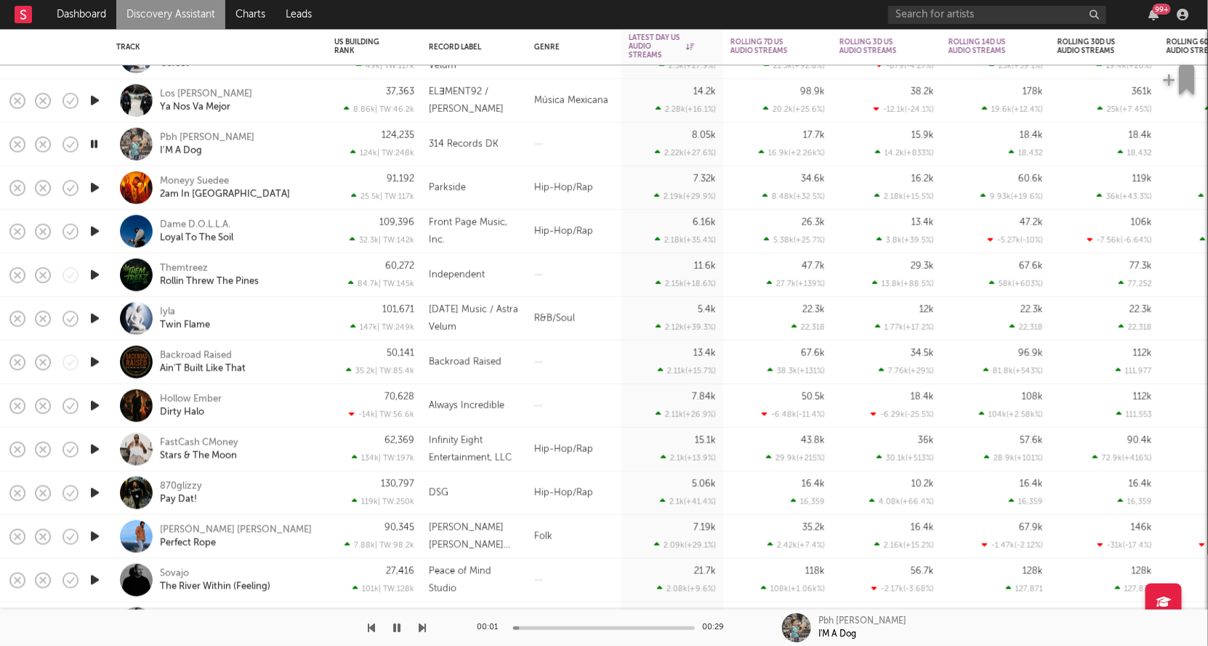
click at [96, 142] on icon "button" at bounding box center [94, 144] width 14 height 18
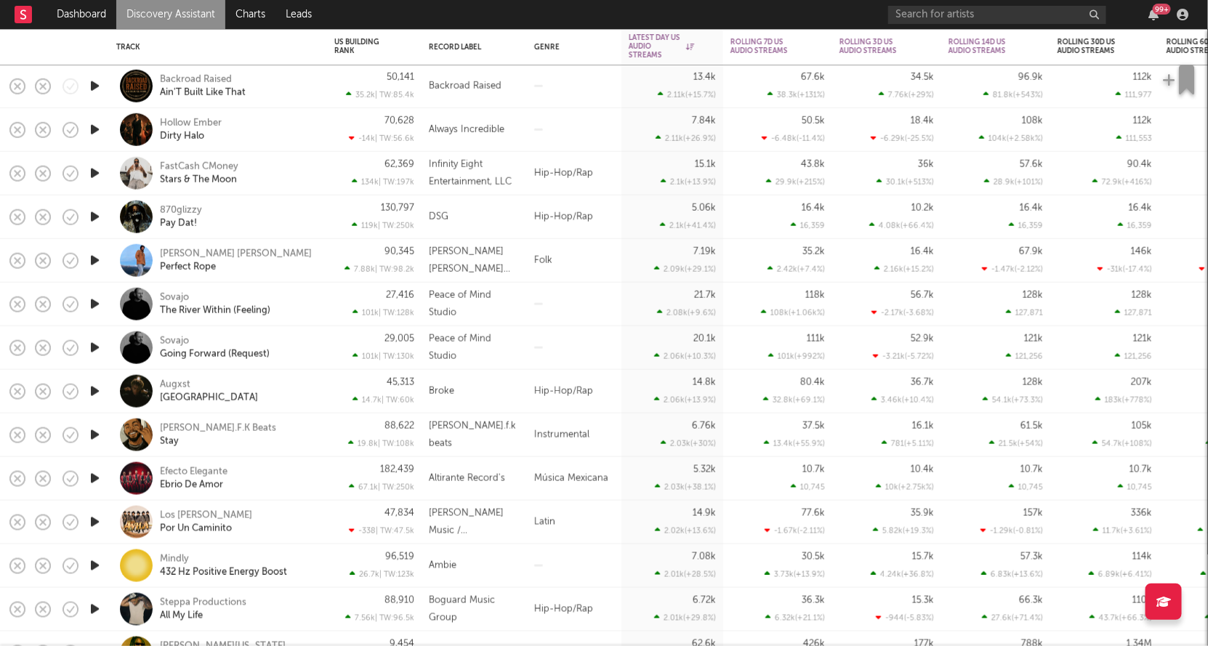
click at [95, 216] on icon "button" at bounding box center [94, 217] width 15 height 18
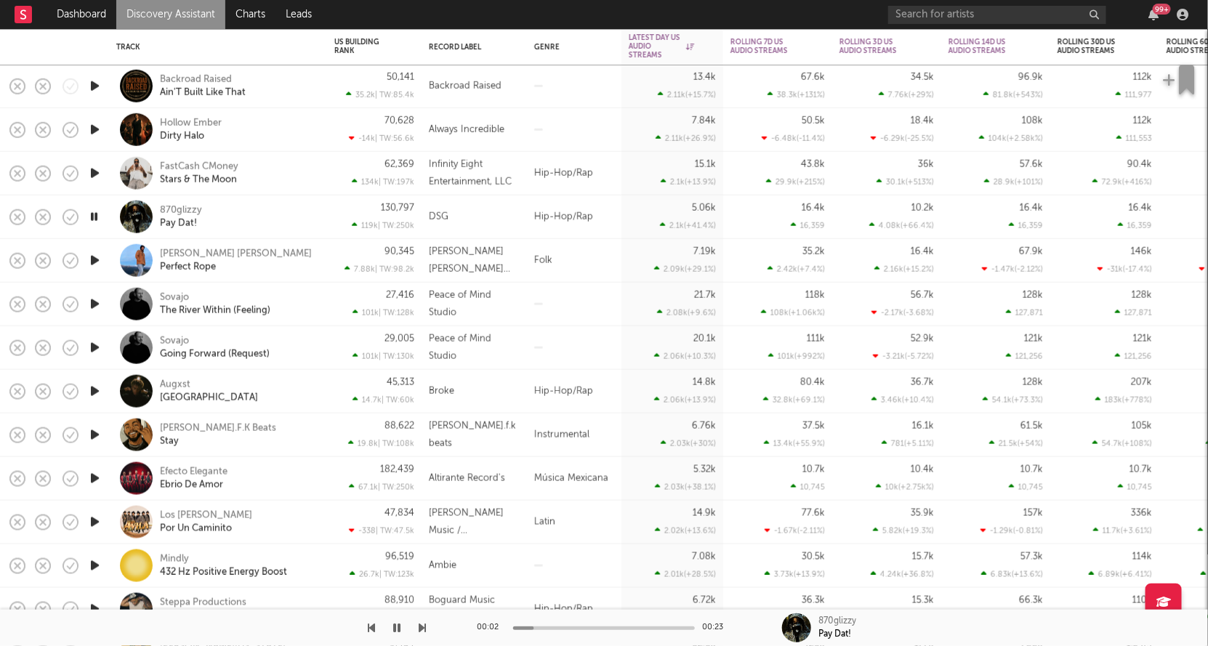
click at [95, 215] on icon "button" at bounding box center [94, 217] width 14 height 18
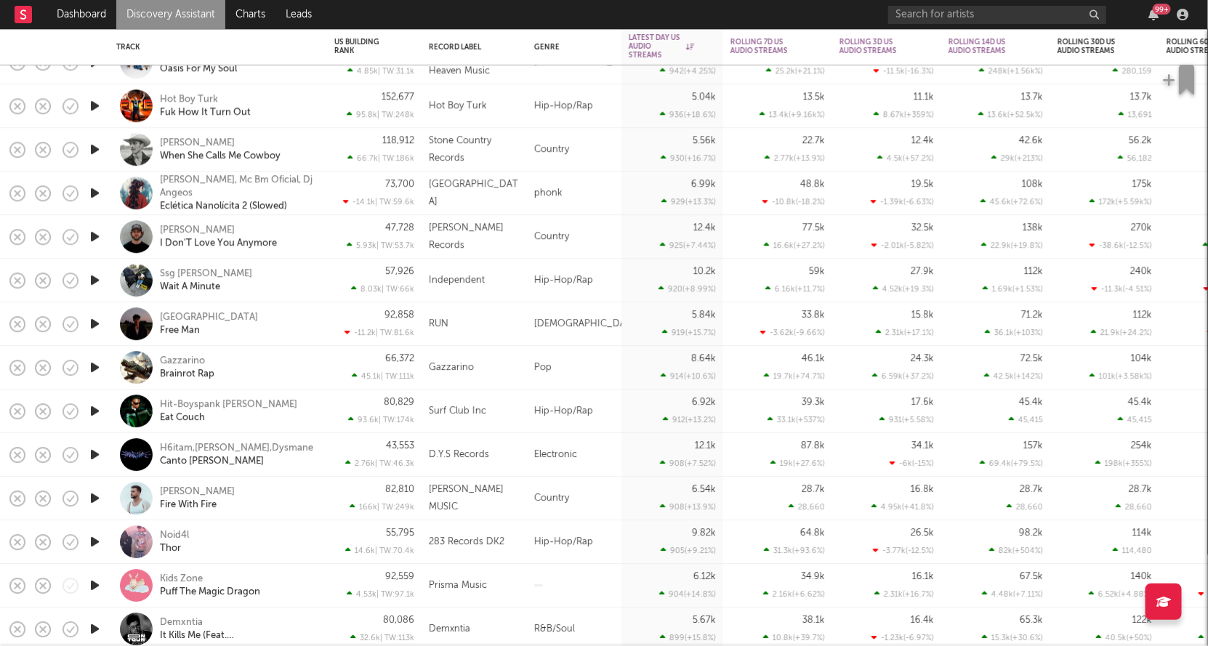
click at [97, 329] on icon "button" at bounding box center [94, 324] width 15 height 18
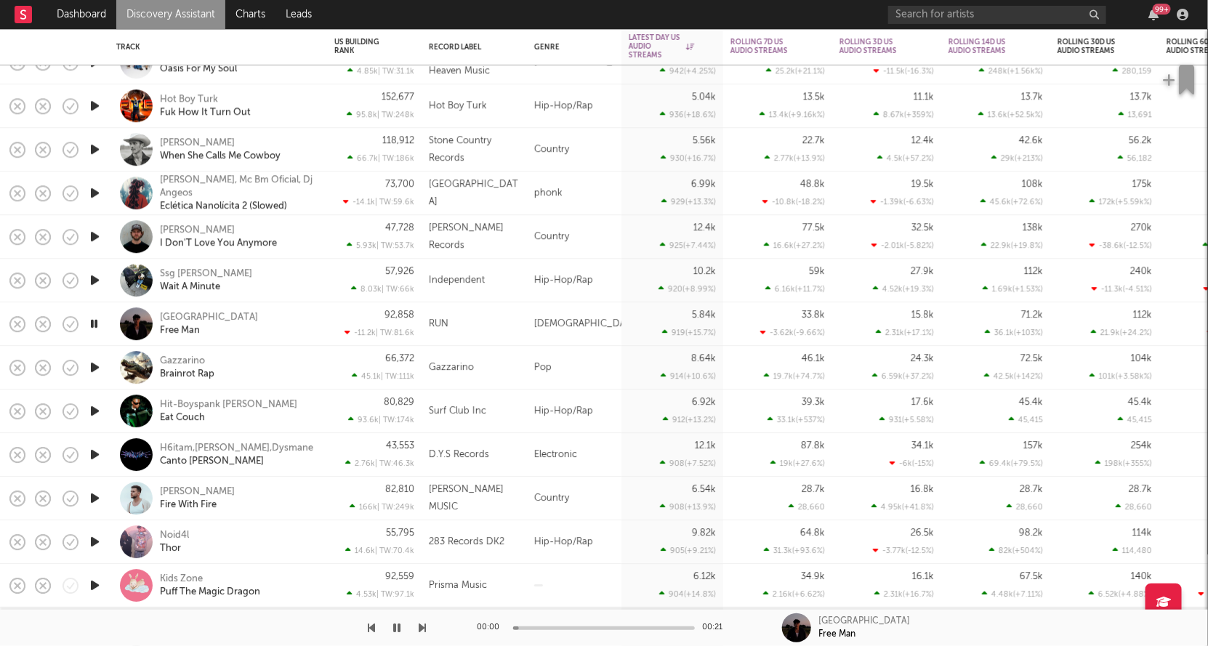
click at [97, 329] on icon "button" at bounding box center [94, 324] width 14 height 18
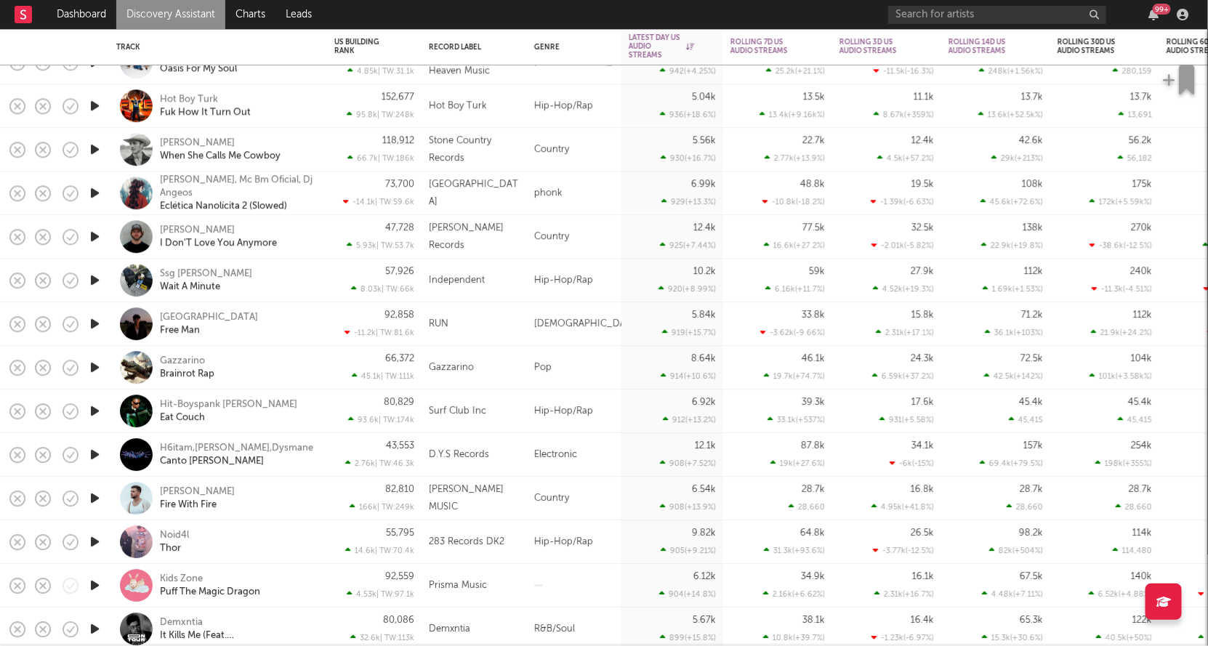
click at [93, 276] on icon "button" at bounding box center [94, 280] width 15 height 18
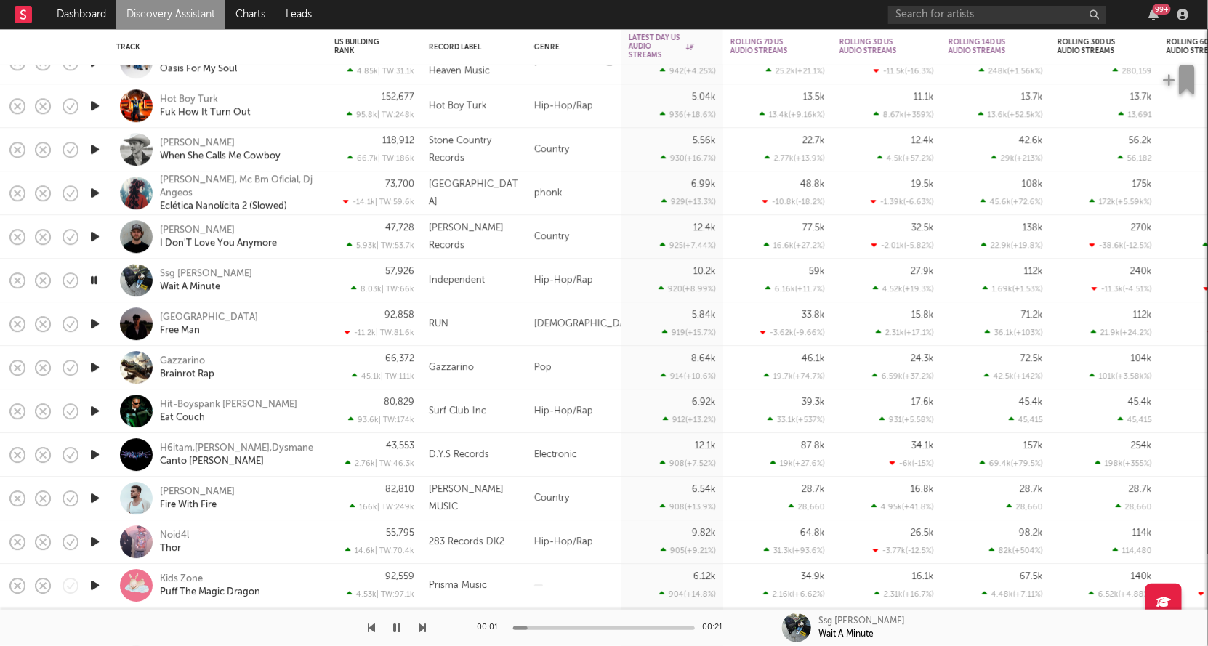
click at [93, 276] on icon "button" at bounding box center [94, 280] width 14 height 18
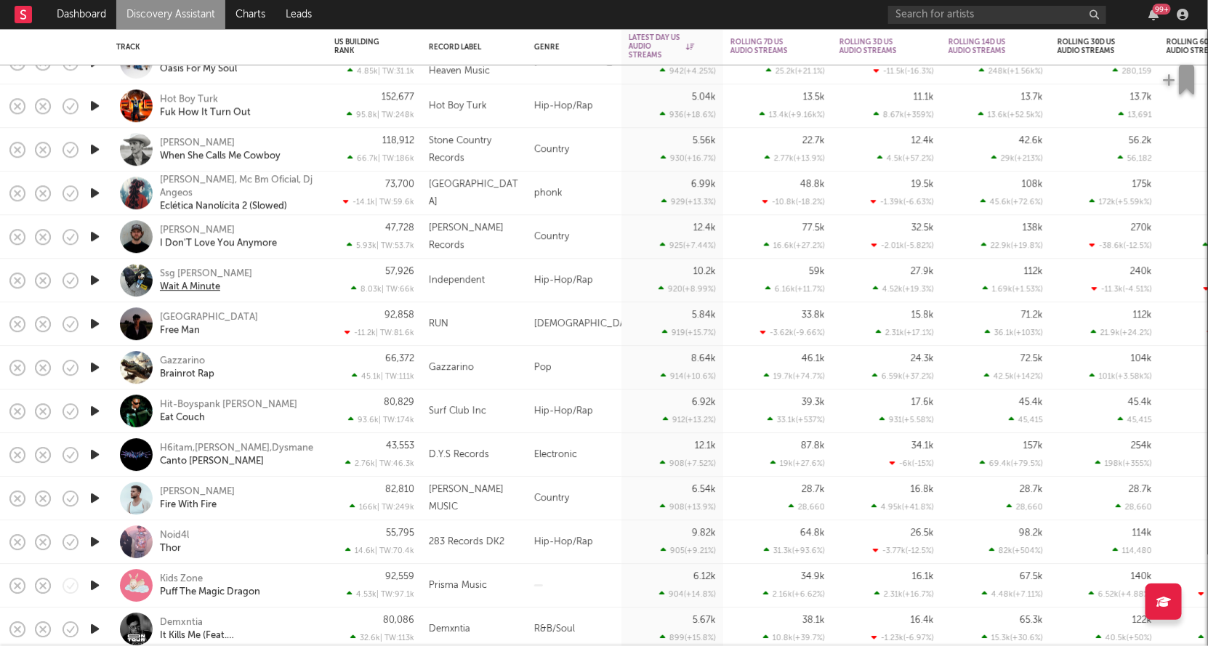
click at [179, 289] on div "Wait A Minute" at bounding box center [190, 287] width 60 height 13
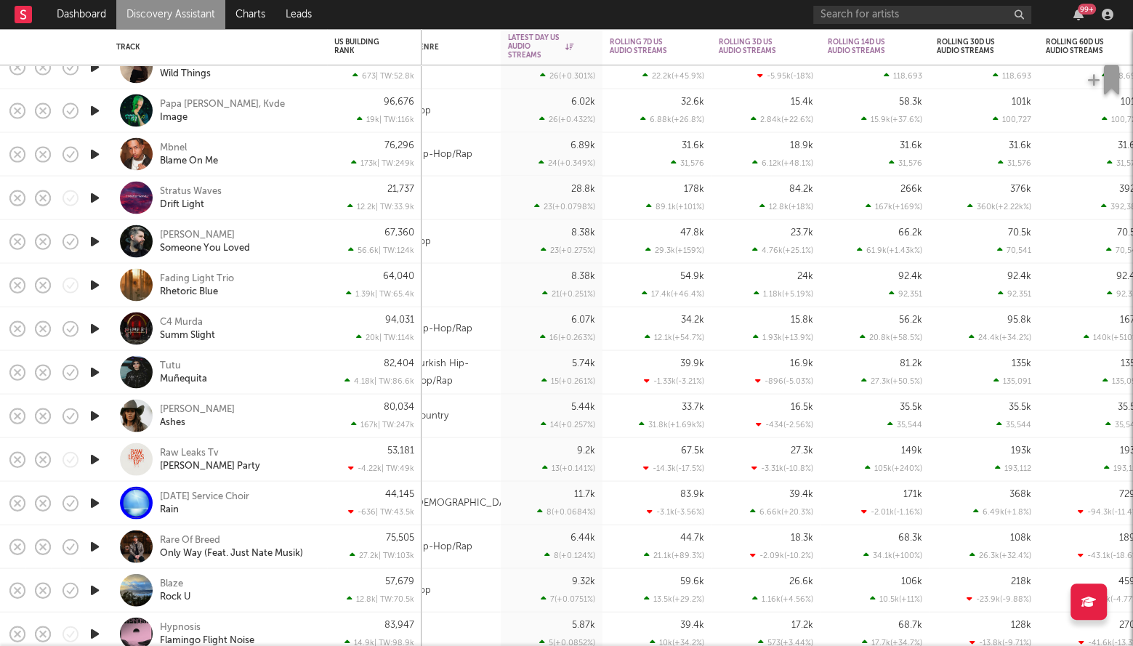
click at [96, 327] on icon "button" at bounding box center [94, 329] width 15 height 18
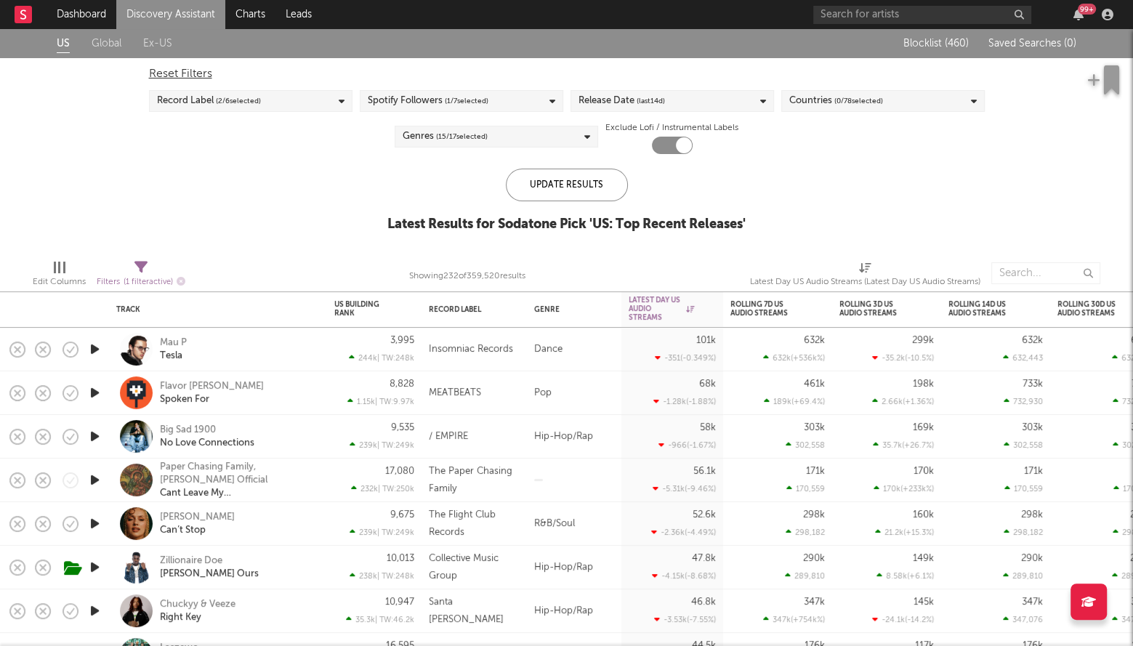
click at [622, 97] on div "Release Date (last 14 d)" at bounding box center [622, 100] width 87 height 17
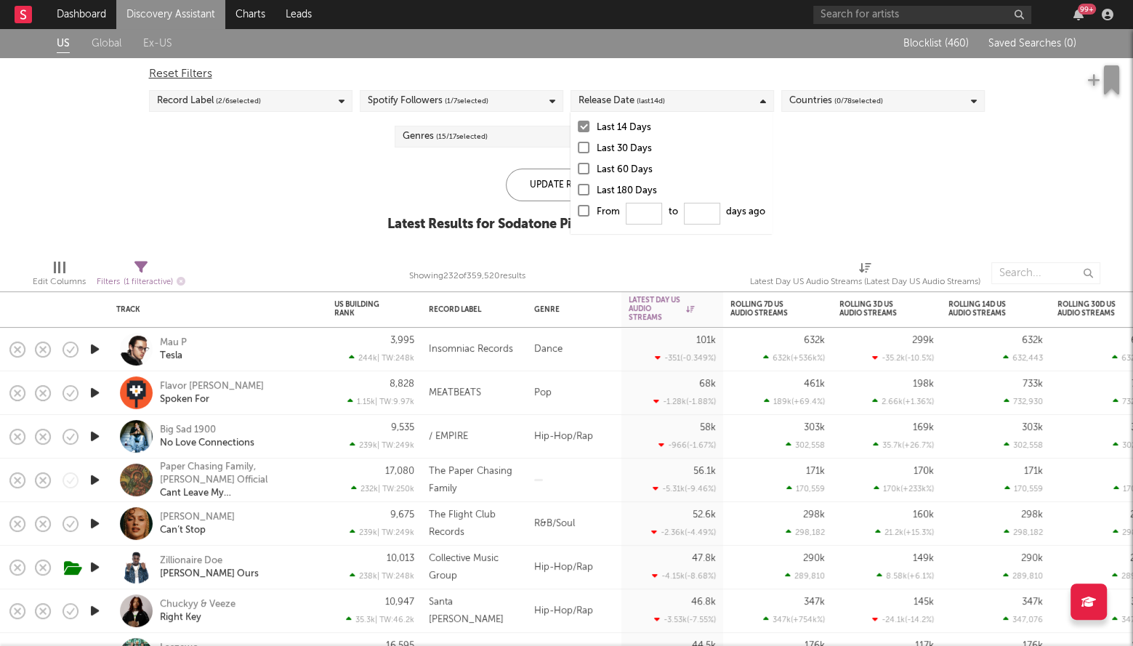
click at [581, 211] on div at bounding box center [584, 211] width 12 height 12
click at [578, 211] on input "From to days ago" at bounding box center [578, 215] width 0 height 23
click at [635, 212] on input "From to days ago" at bounding box center [645, 214] width 36 height 22
type input "0"
click at [529, 188] on div "Update Results" at bounding box center [567, 185] width 122 height 33
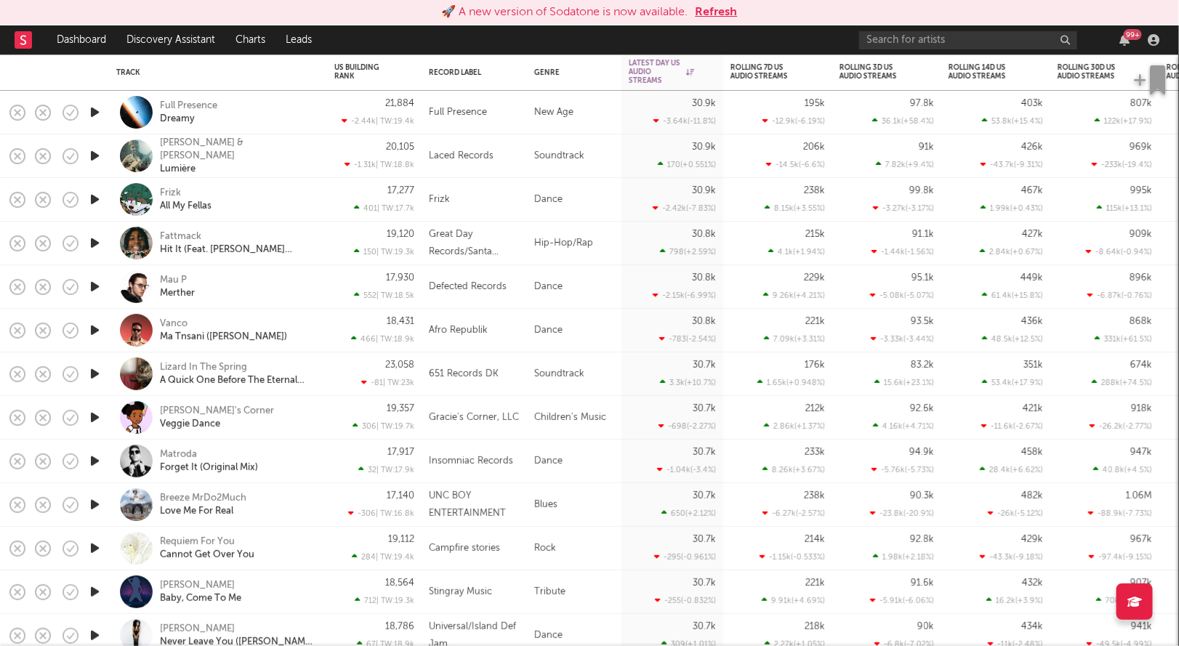
click at [717, 4] on button "Refresh" at bounding box center [717, 12] width 42 height 17
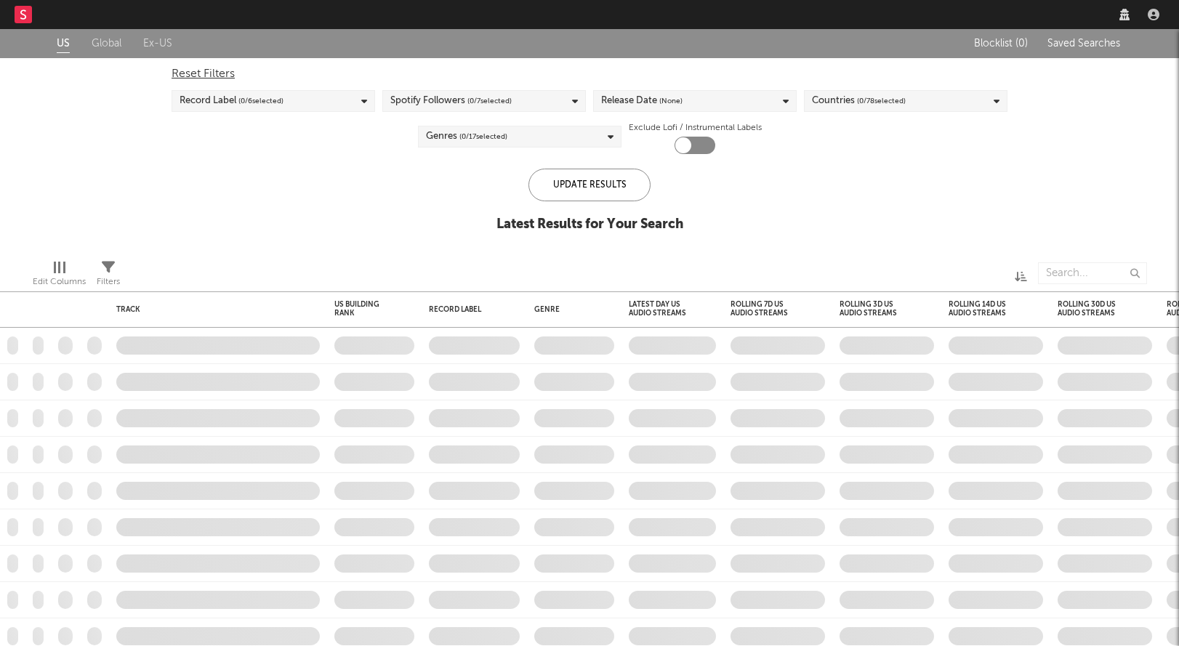
checkbox input "true"
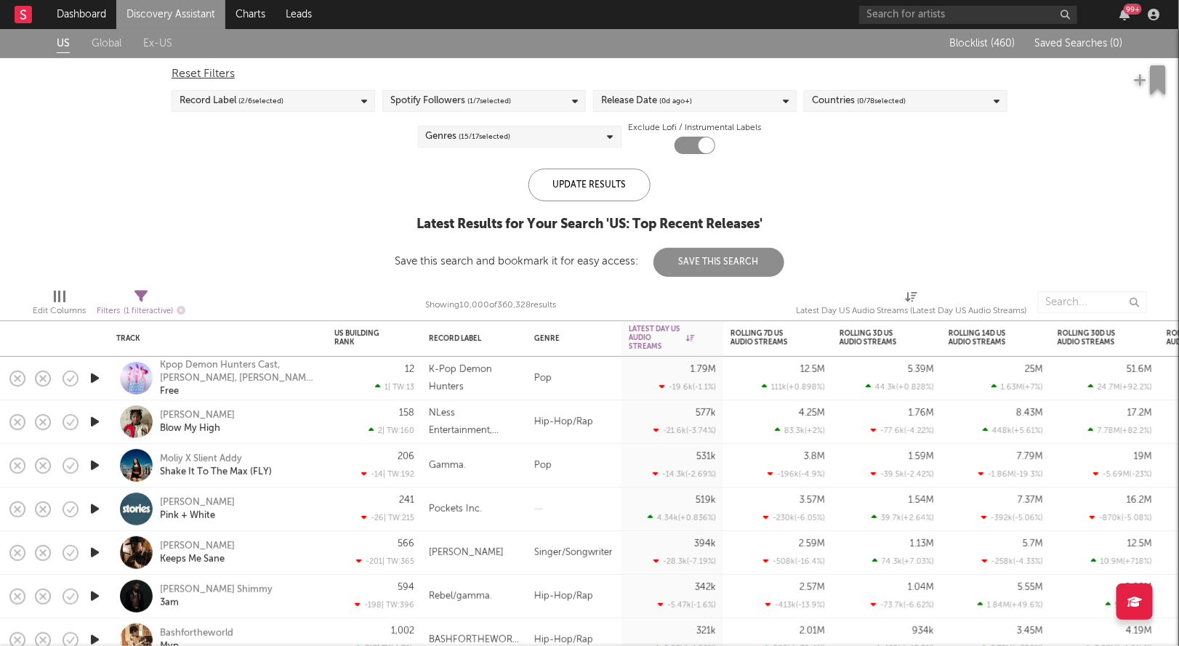
click at [500, 137] on span "( 15 / 17 selected)" at bounding box center [485, 136] width 52 height 17
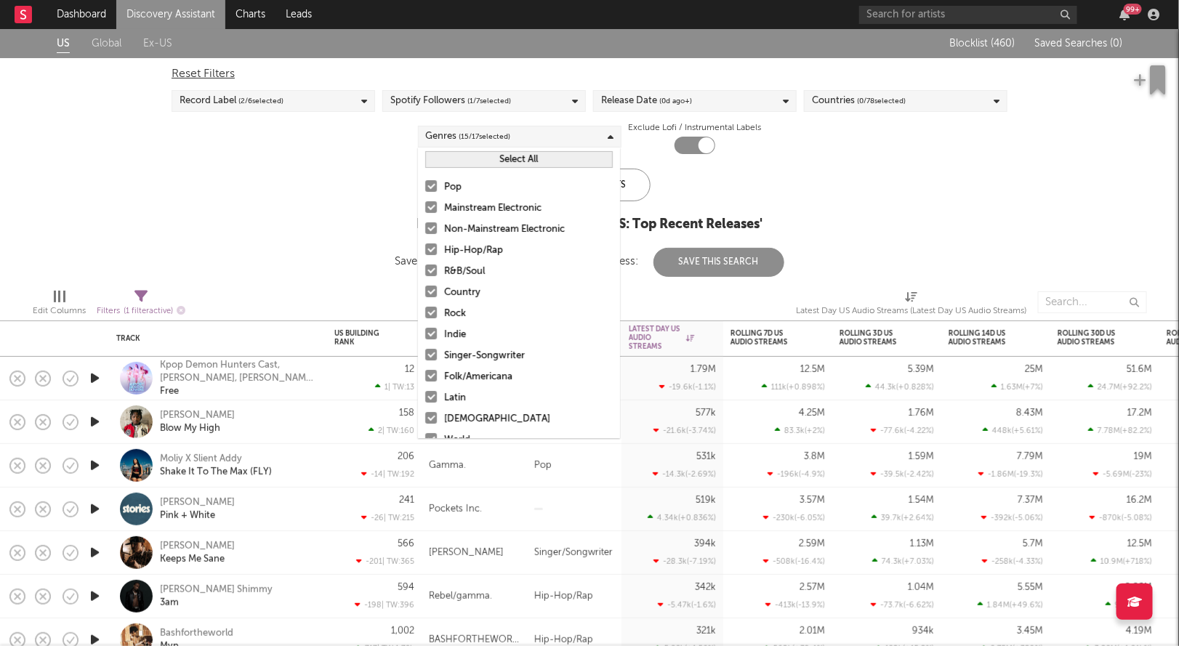
click at [433, 201] on div at bounding box center [431, 207] width 12 height 12
click at [425, 201] on input "Mainstream Electronic" at bounding box center [425, 208] width 0 height 17
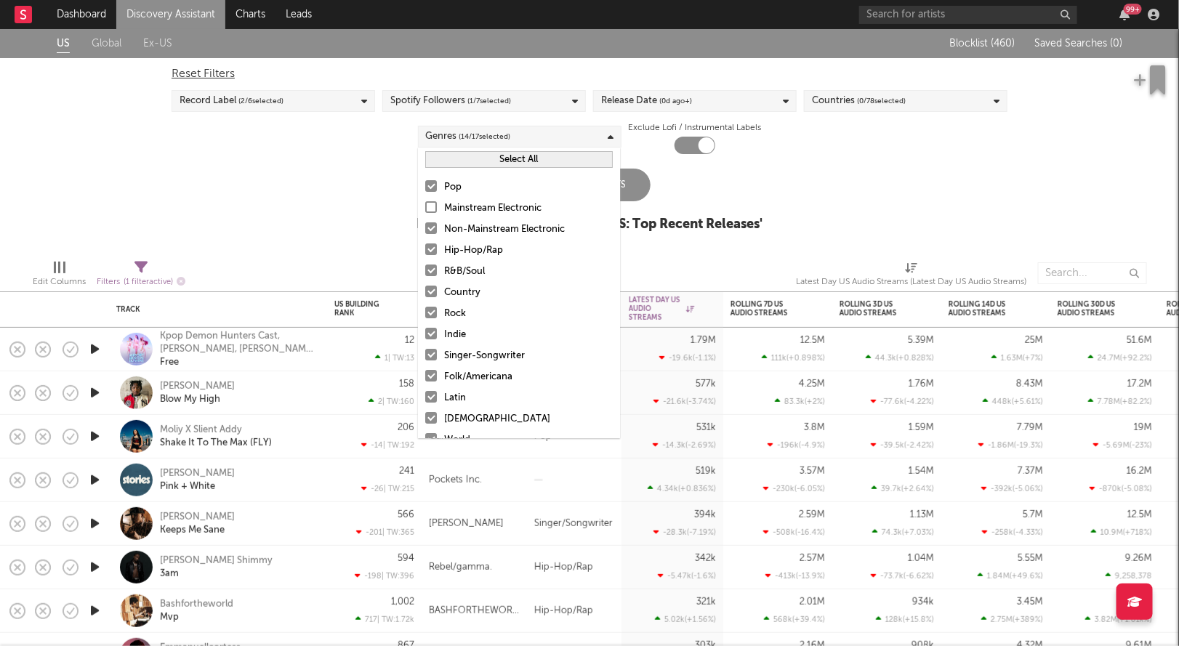
click at [430, 334] on div at bounding box center [431, 334] width 12 height 12
click at [425, 334] on input "Indie" at bounding box center [425, 334] width 0 height 17
click at [429, 358] on div at bounding box center [431, 355] width 12 height 12
click at [425, 358] on input "Singer-Songwriter" at bounding box center [425, 355] width 0 height 17
click at [430, 378] on div at bounding box center [431, 376] width 12 height 12
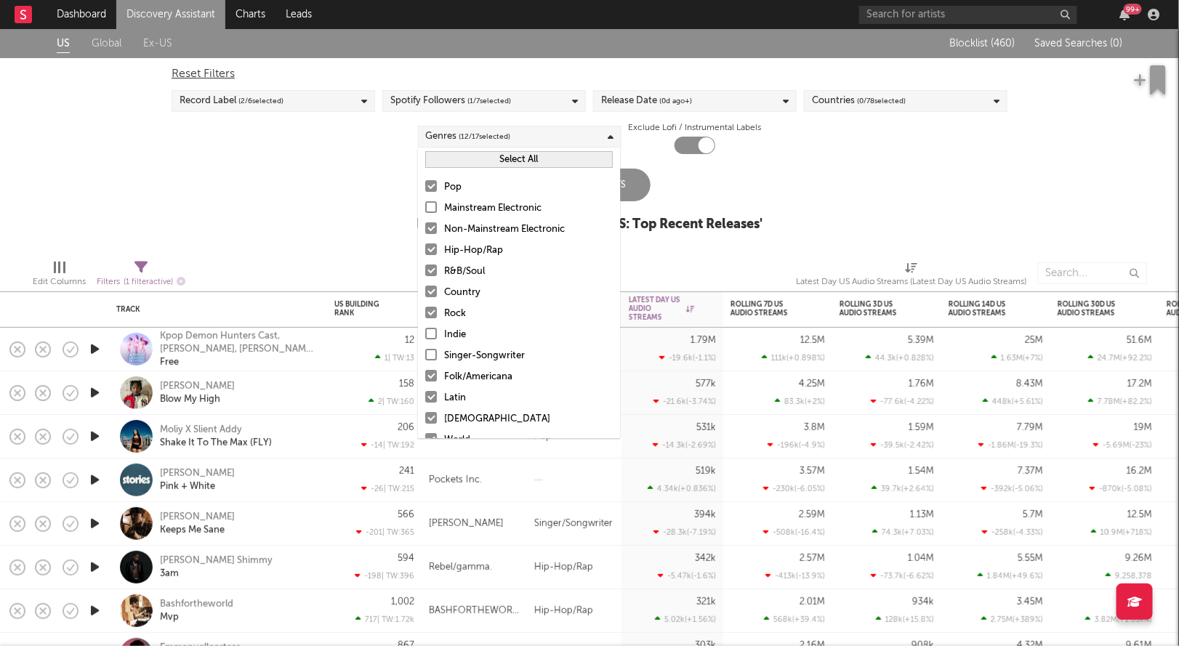
click at [425, 378] on input "Folk/Americana" at bounding box center [425, 377] width 0 height 17
click at [430, 356] on div at bounding box center [431, 355] width 12 height 12
click at [425, 356] on input "Singer-Songwriter" at bounding box center [425, 355] width 0 height 17
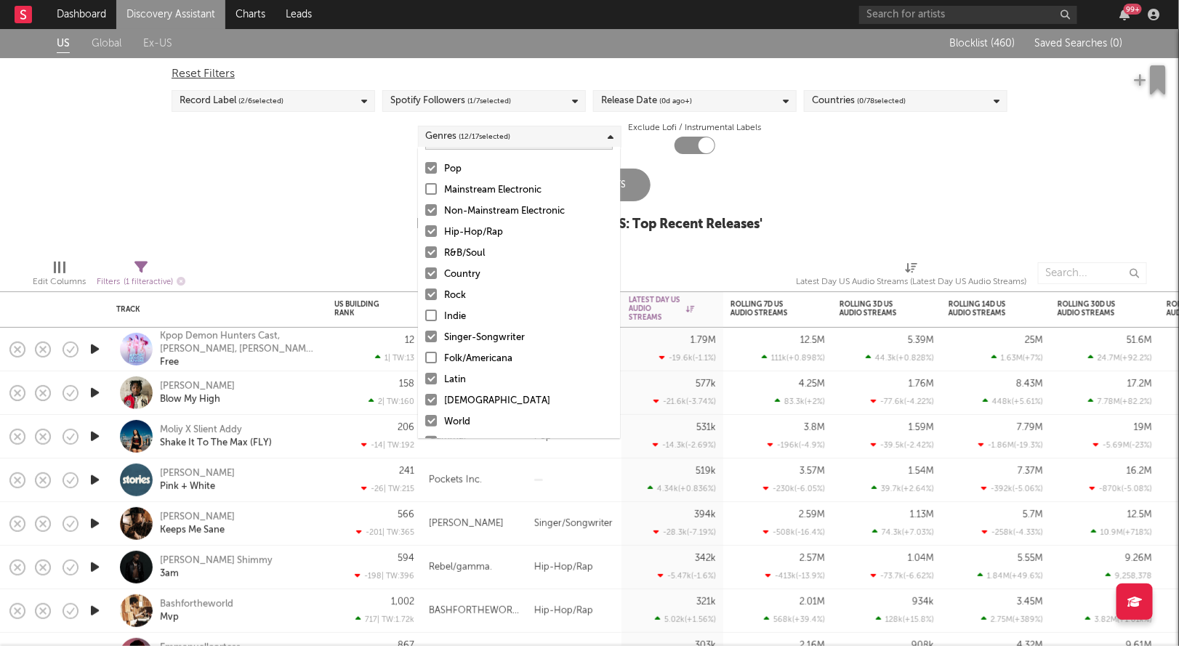
click at [438, 401] on label "African" at bounding box center [519, 401] width 188 height 17
click at [425, 401] on input "African" at bounding box center [425, 401] width 0 height 17
click at [437, 417] on label "World" at bounding box center [519, 422] width 188 height 17
click at [425, 417] on input "World" at bounding box center [425, 422] width 0 height 17
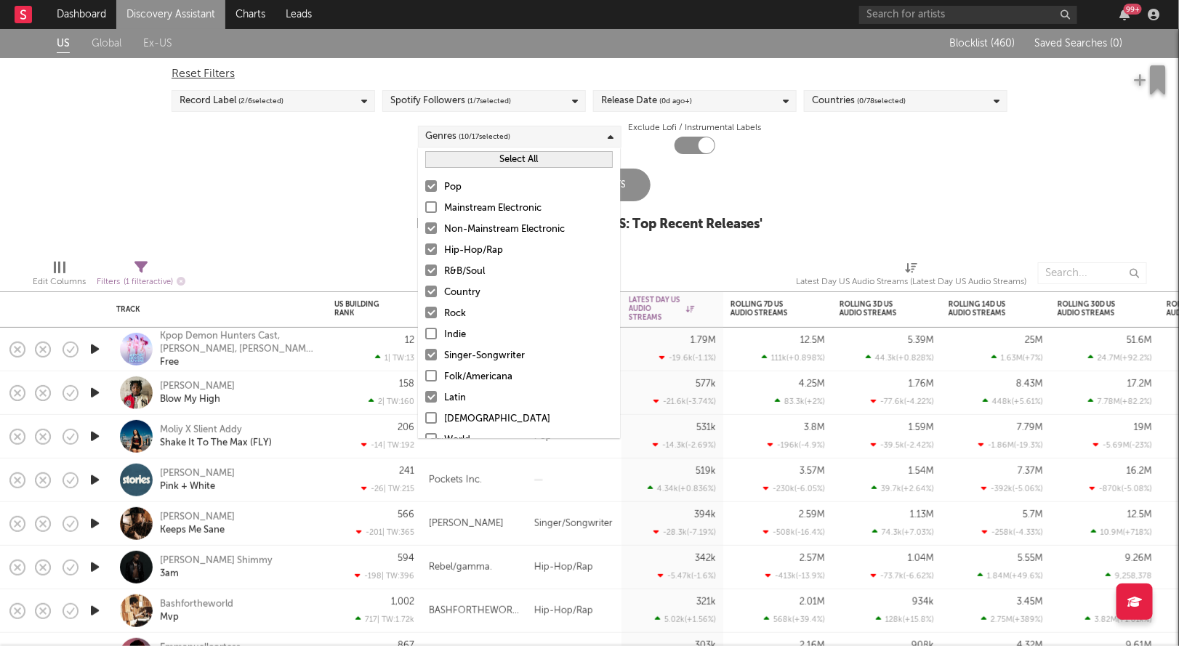
click at [430, 222] on div at bounding box center [431, 228] width 12 height 12
click at [425, 222] on input "Non-Mainstream Electronic" at bounding box center [425, 229] width 0 height 17
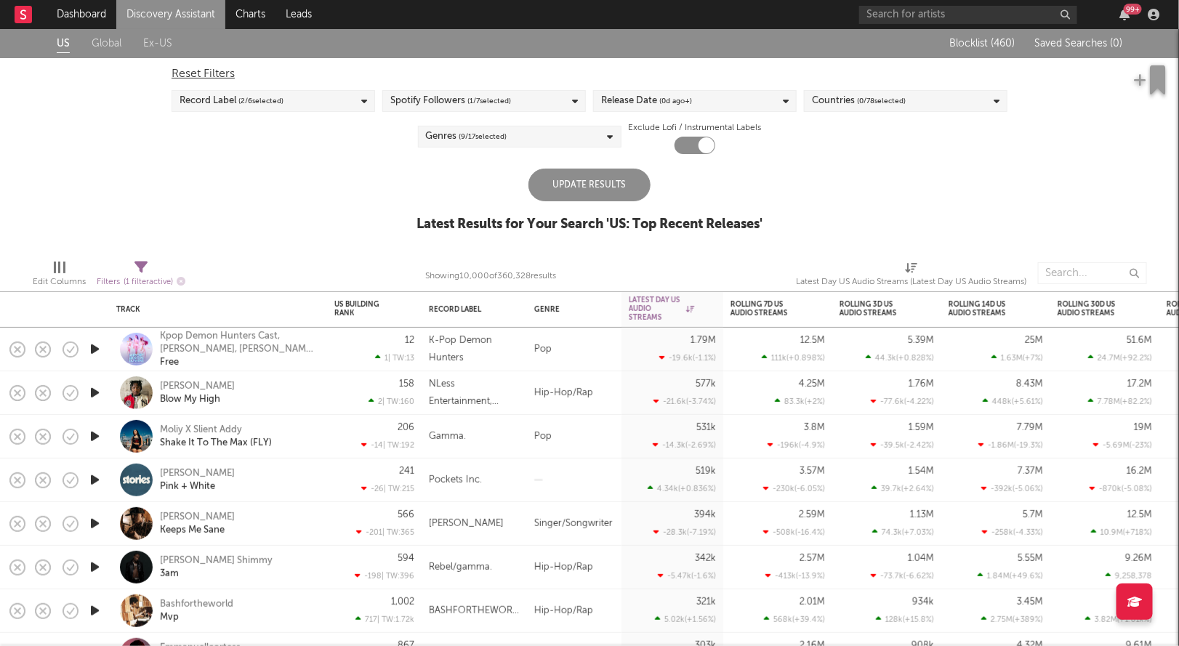
click at [723, 211] on div "Update Results Latest Results for Your Search ' US: Top Recent Releases '" at bounding box center [590, 208] width 346 height 79
click at [598, 165] on div "US Global Ex-US Blocklist ( 460 ) Saved Searches ( 0 ) Reset Filters Record Lab…" at bounding box center [589, 138] width 1179 height 219
click at [592, 180] on div "Update Results" at bounding box center [589, 185] width 122 height 33
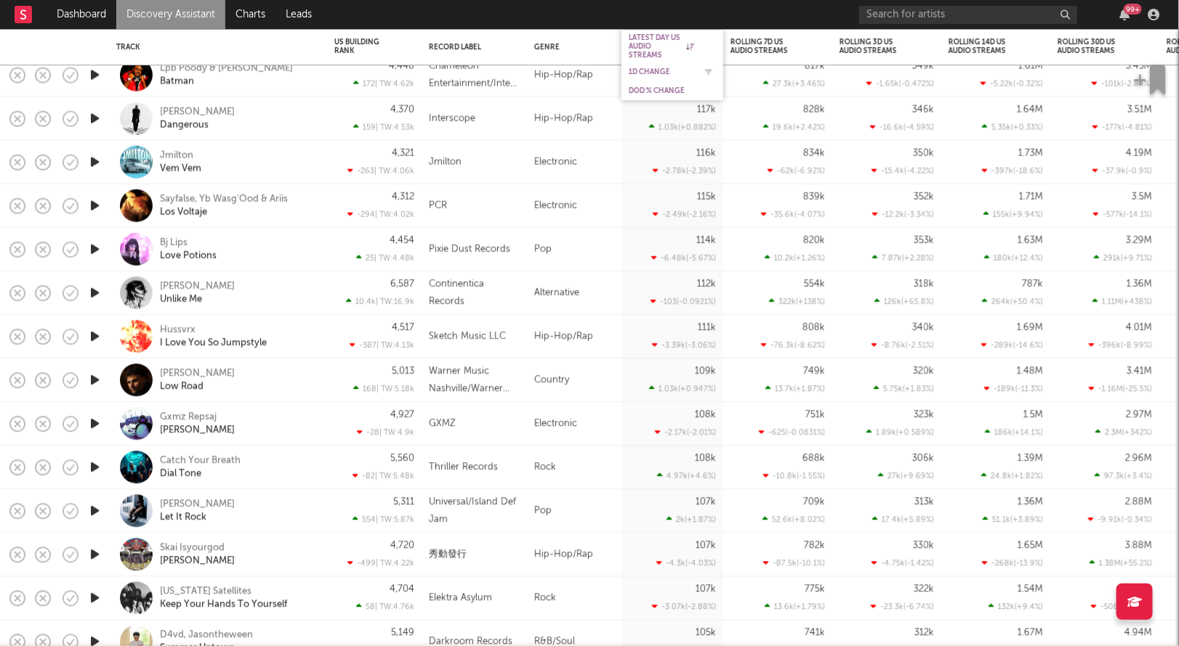
click at [650, 68] on div "1D Change" at bounding box center [661, 72] width 65 height 9
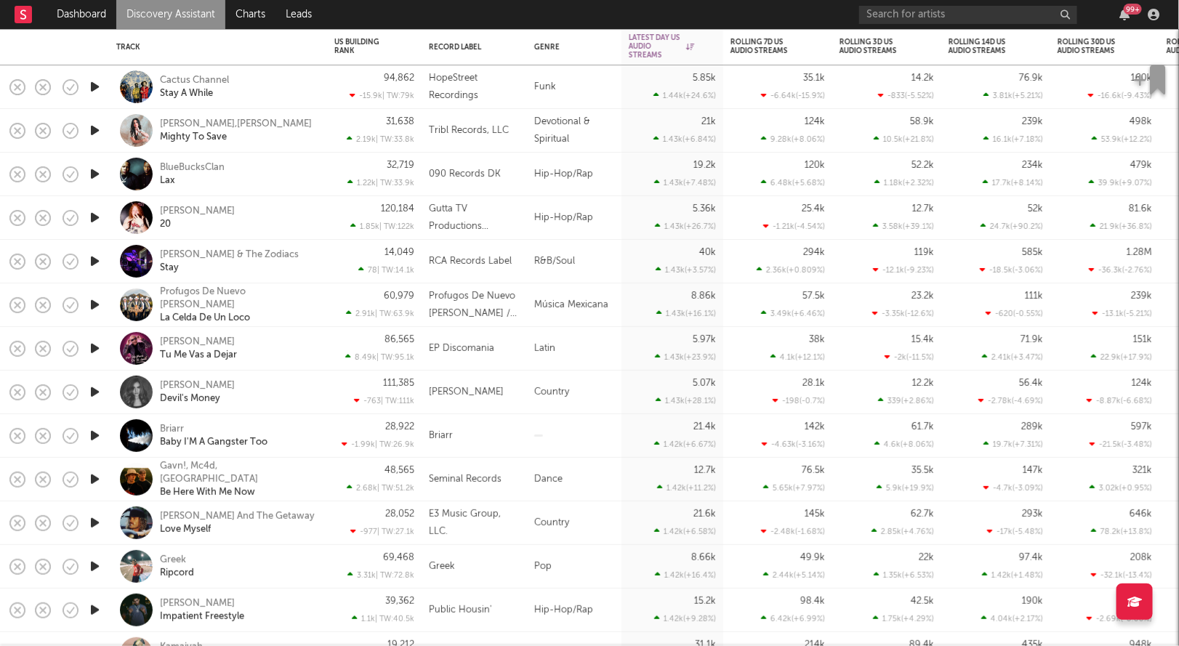
click at [96, 217] on icon "button" at bounding box center [94, 218] width 15 height 18
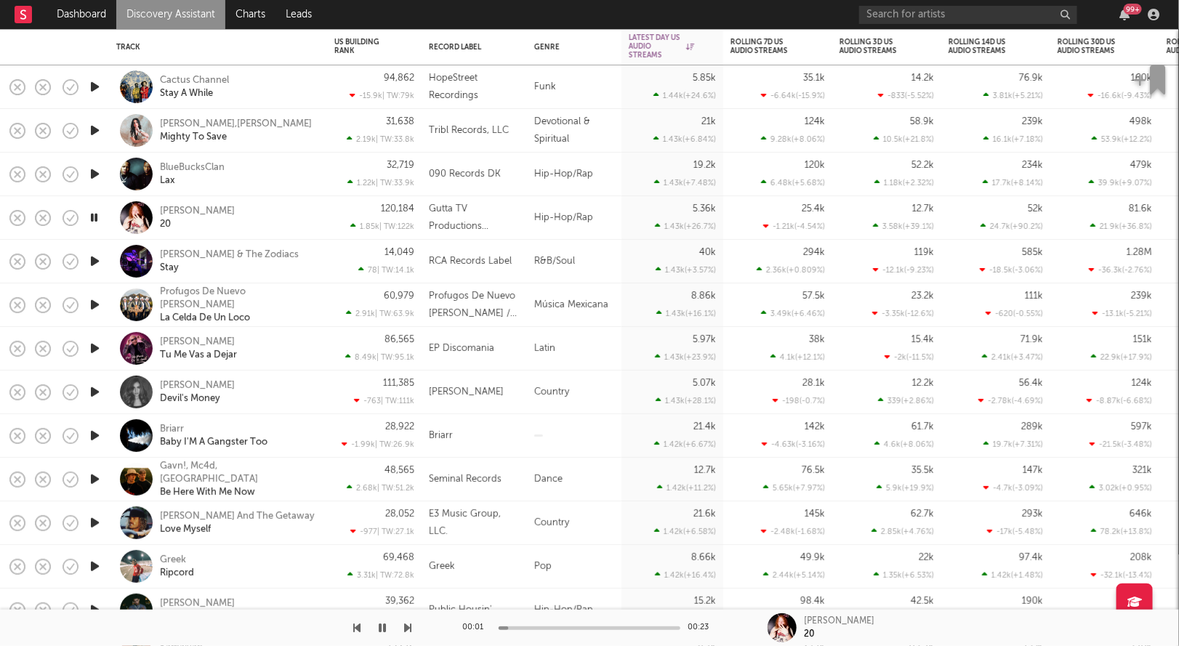
click at [95, 217] on icon "button" at bounding box center [94, 218] width 14 height 18
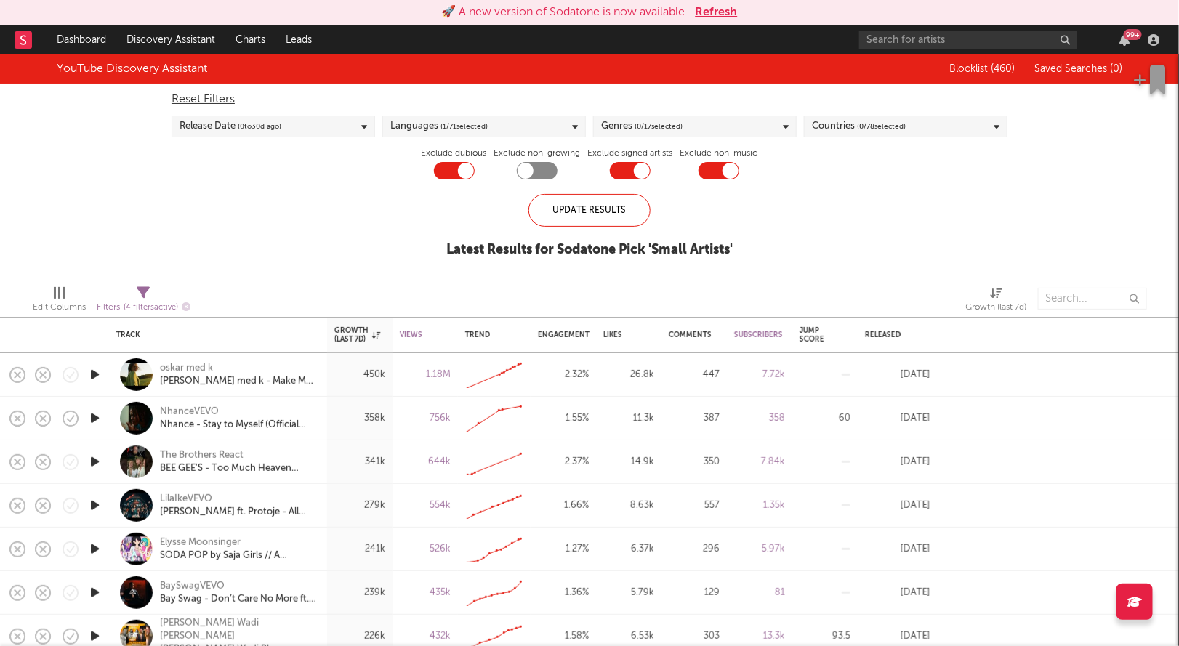
click at [723, 10] on button "Refresh" at bounding box center [717, 12] width 42 height 17
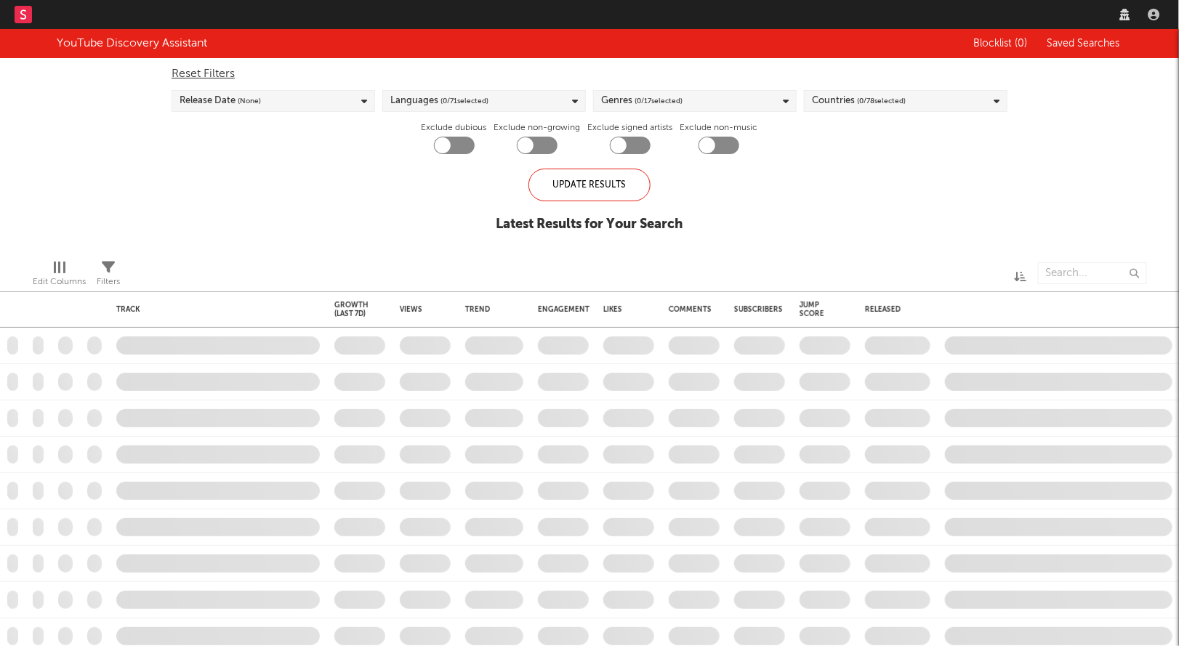
checkbox input "true"
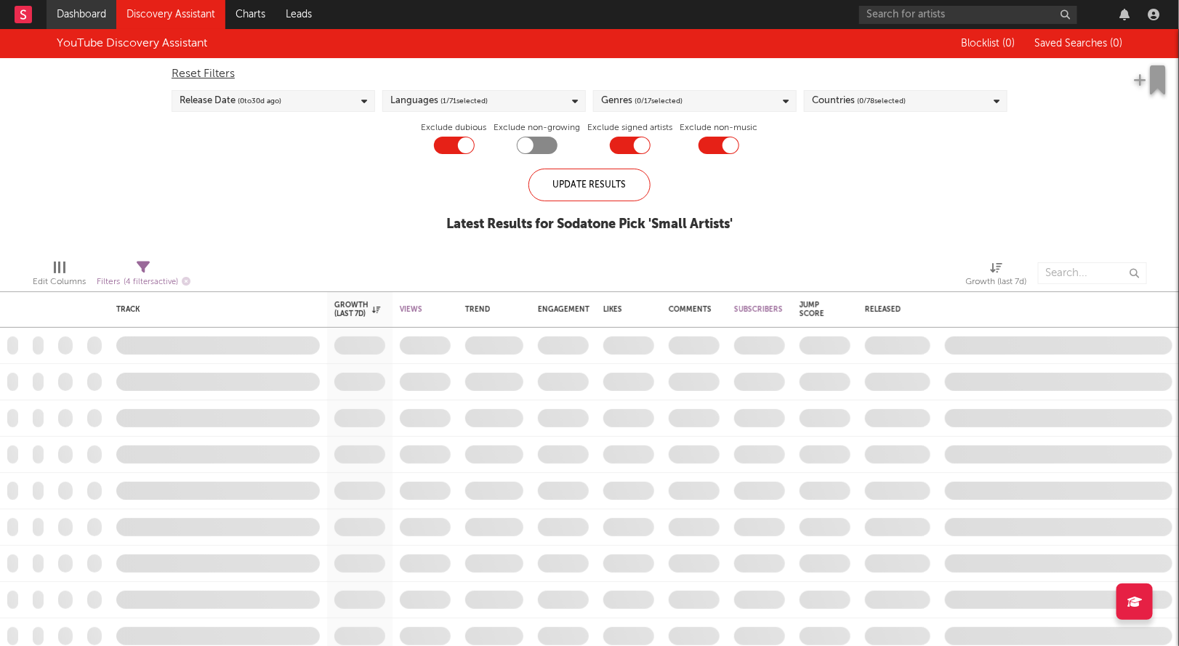
click at [81, 12] on link "Dashboard" at bounding box center [82, 14] width 70 height 29
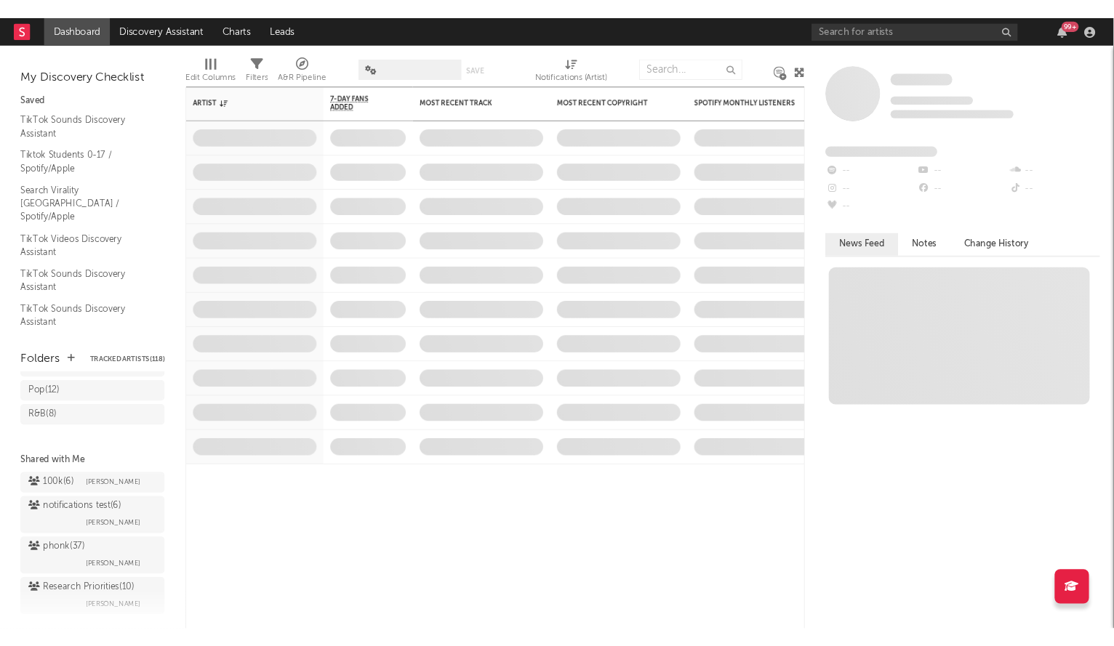
scroll to position [268, 0]
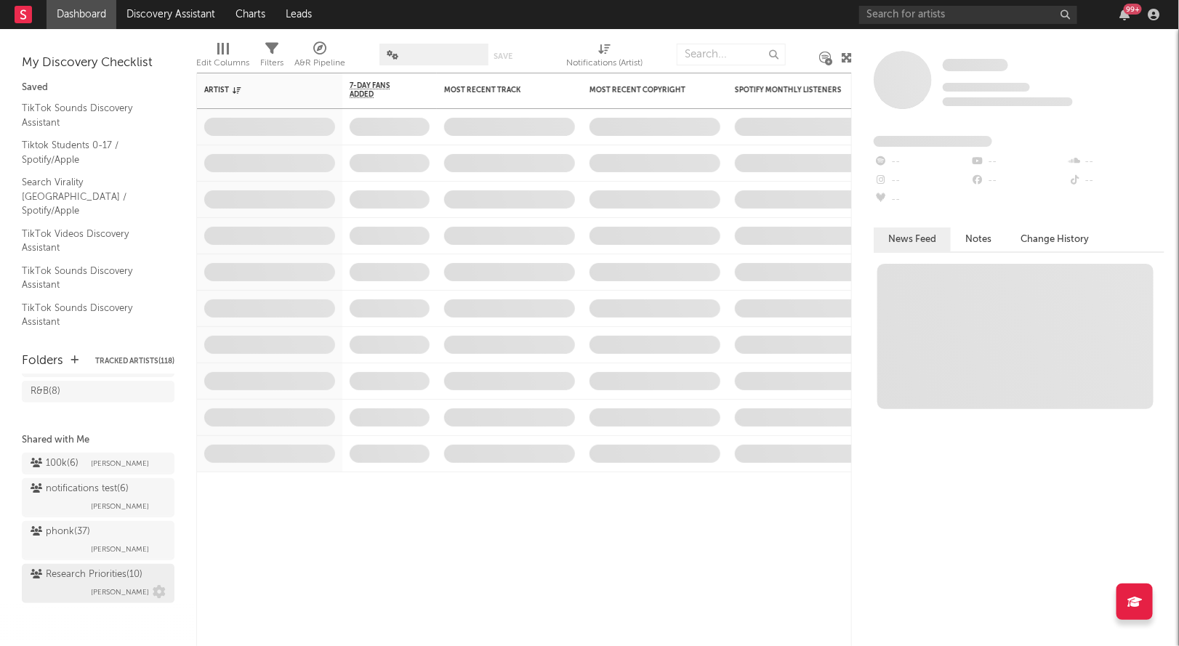
click at [68, 587] on div "Research Priorities ( 10 ) [PERSON_NAME]" at bounding box center [98, 583] width 135 height 35
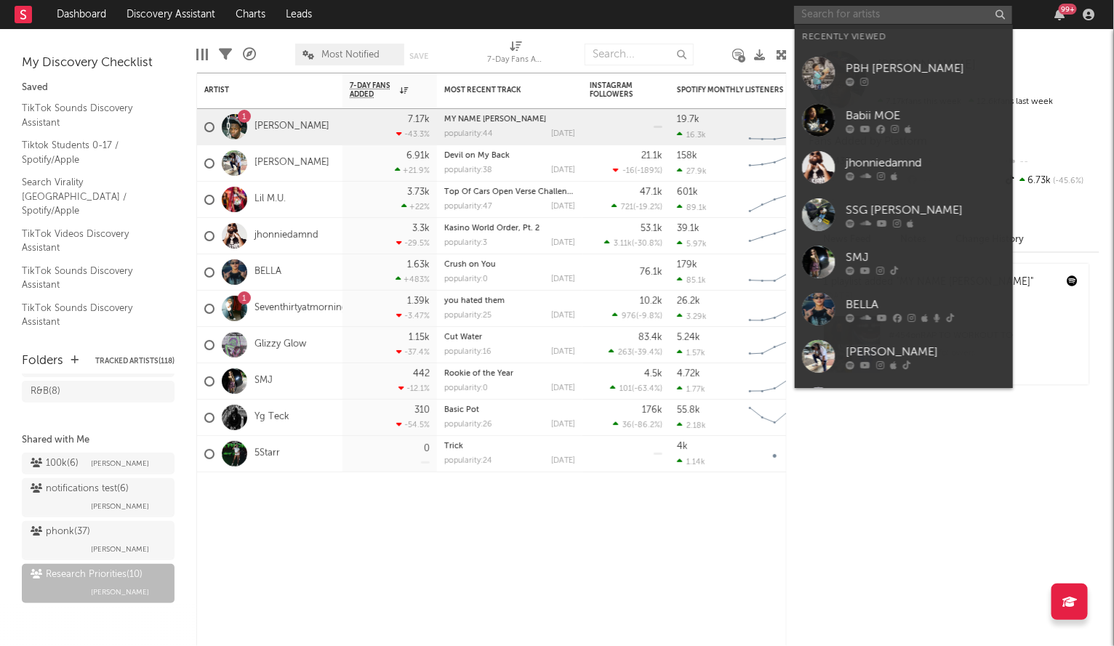
click at [836, 14] on input "text" at bounding box center [903, 15] width 218 height 18
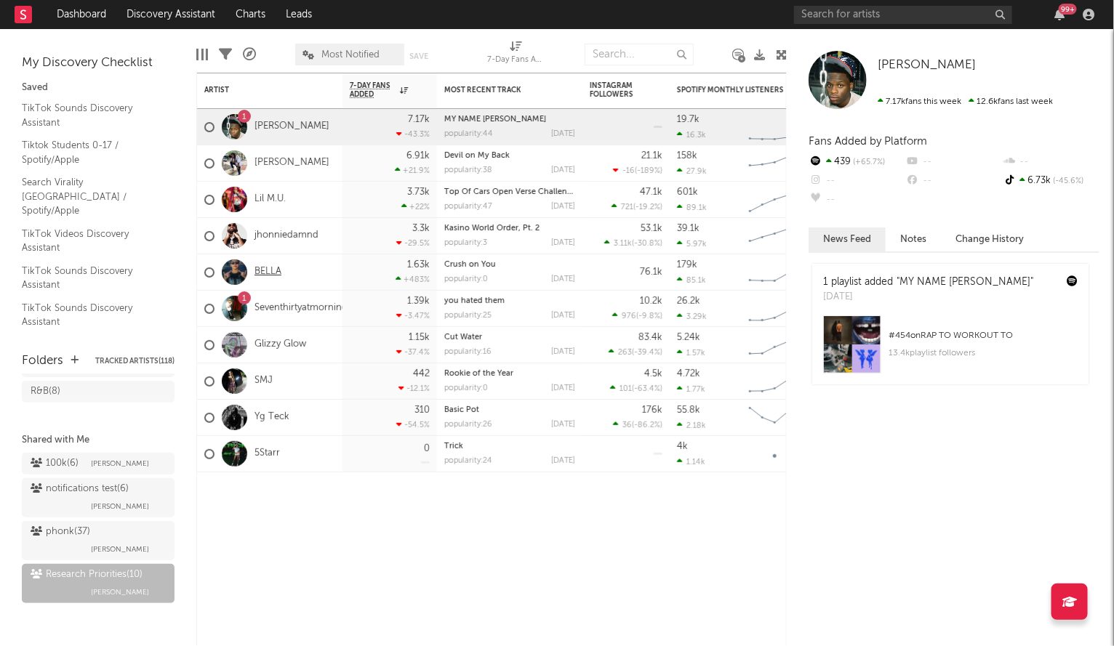
click at [262, 270] on link "BELLA" at bounding box center [267, 272] width 27 height 12
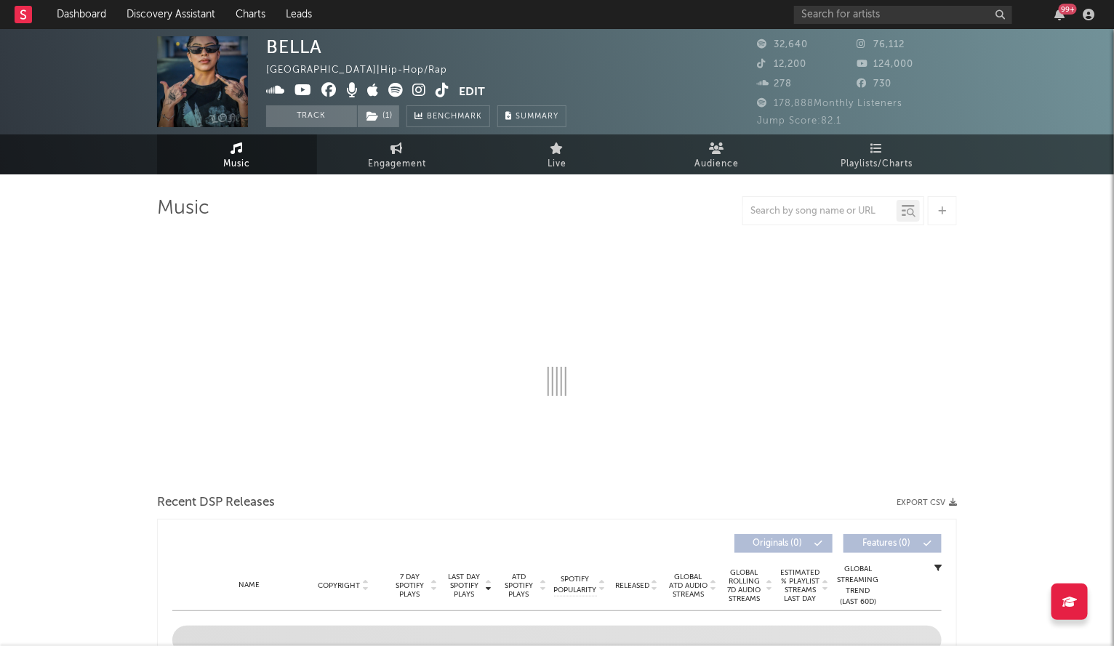
click at [417, 89] on icon at bounding box center [419, 90] width 14 height 15
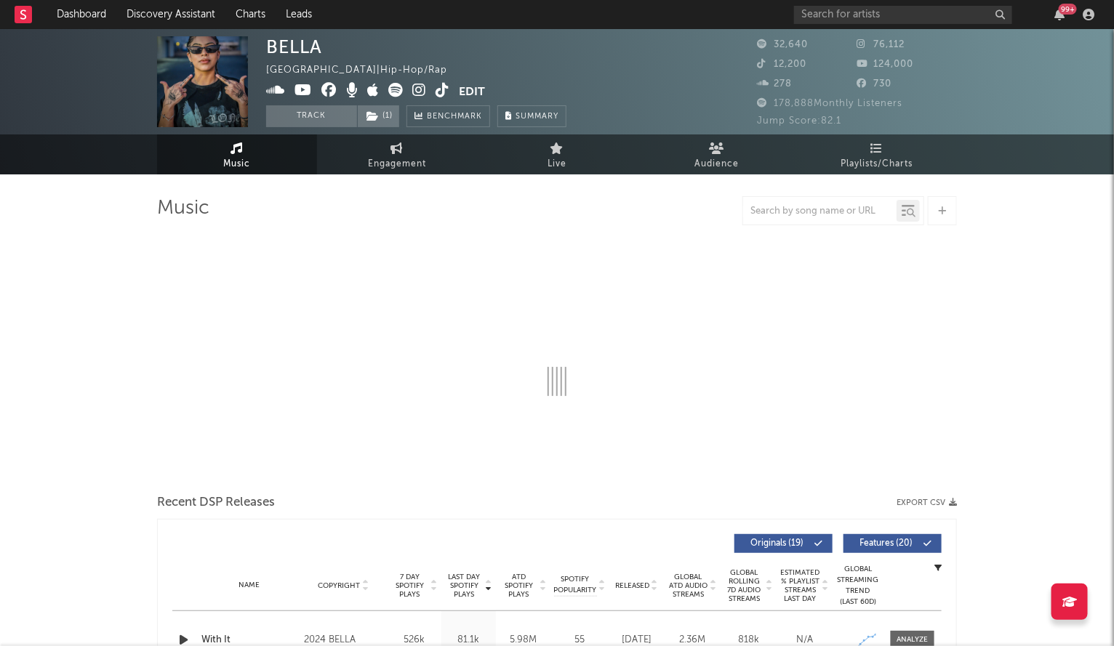
select select "6m"
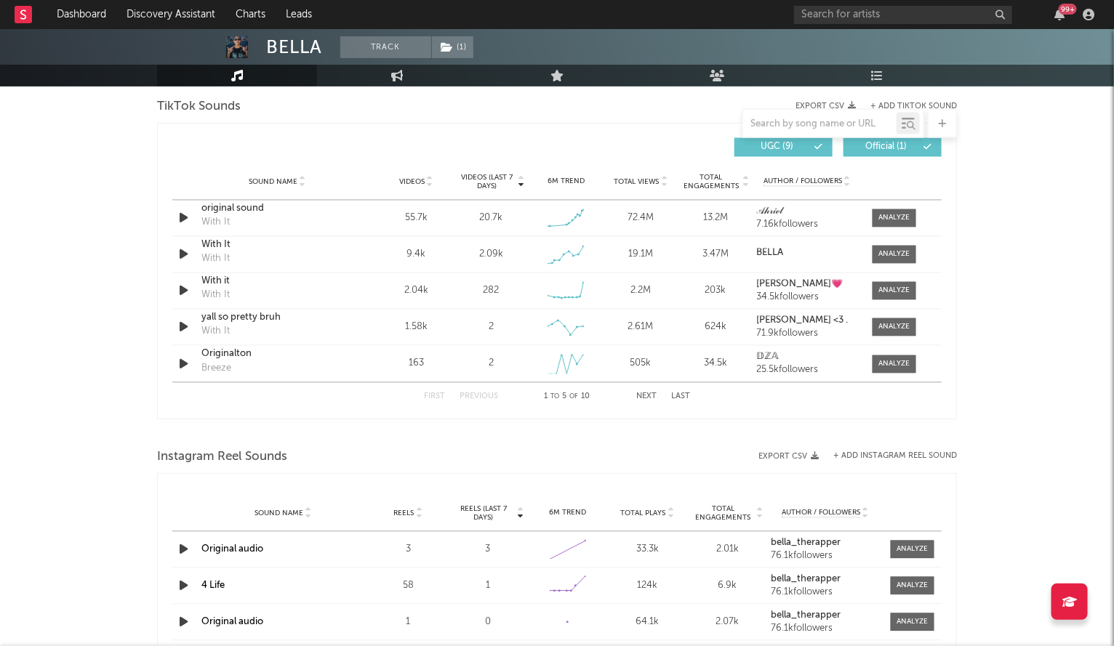
scroll to position [972, 0]
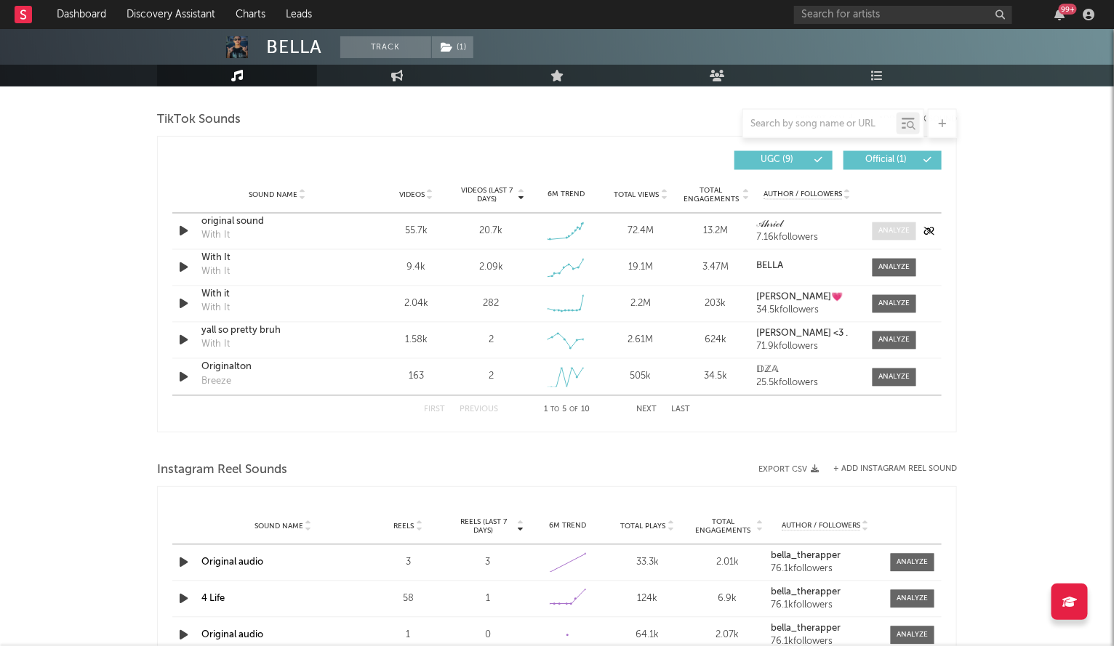
click at [887, 236] on span at bounding box center [894, 231] width 44 height 18
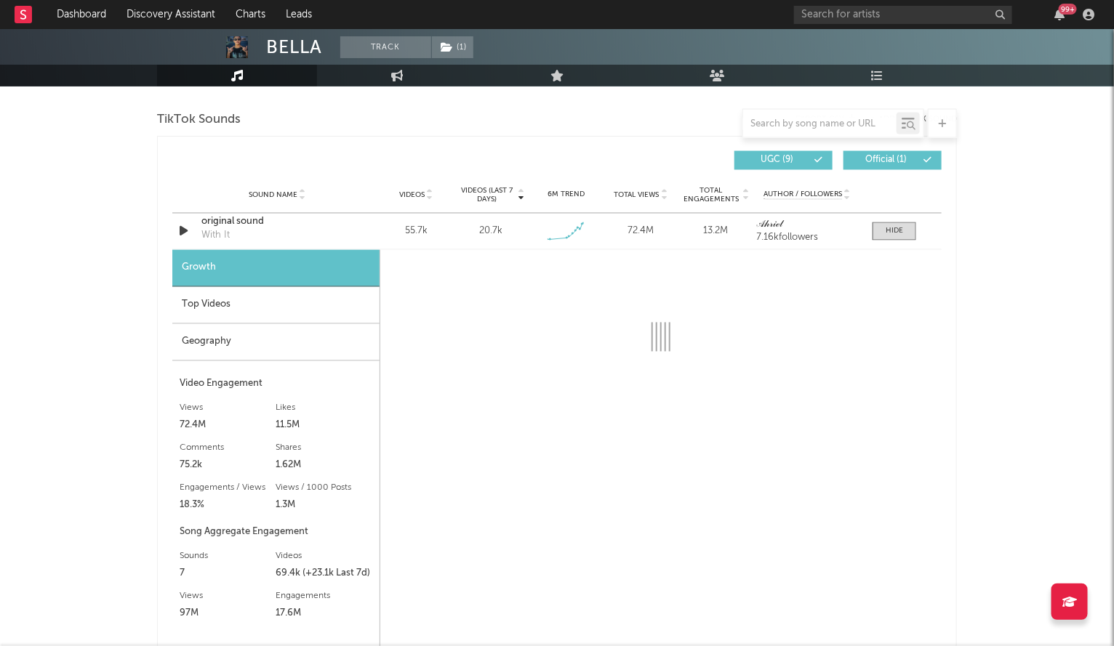
select select "6m"
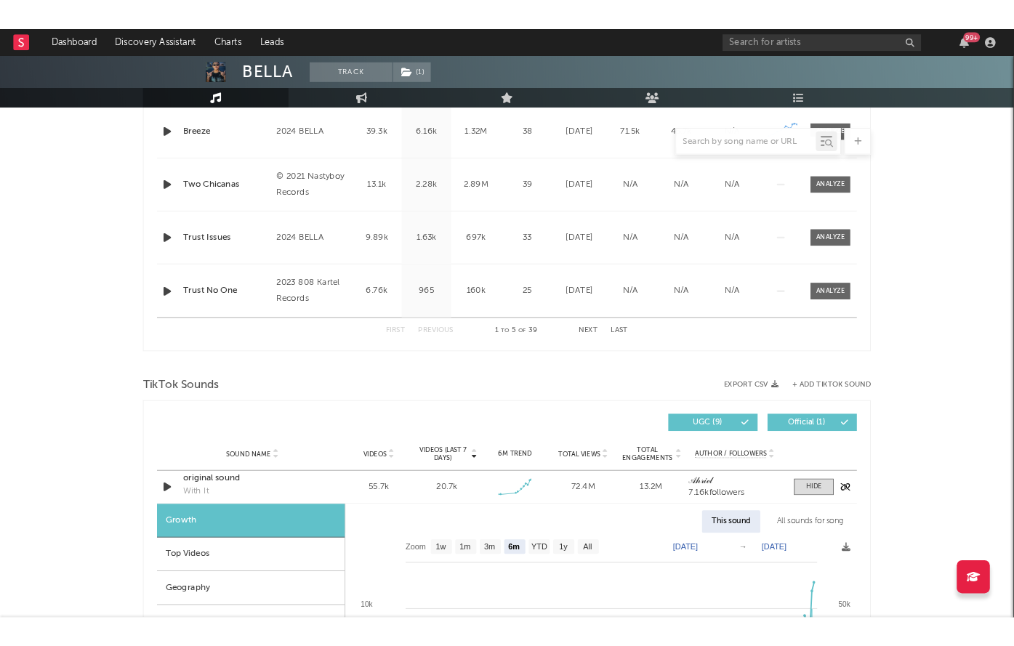
scroll to position [278, 0]
